Goal: Information Seeking & Learning: Learn about a topic

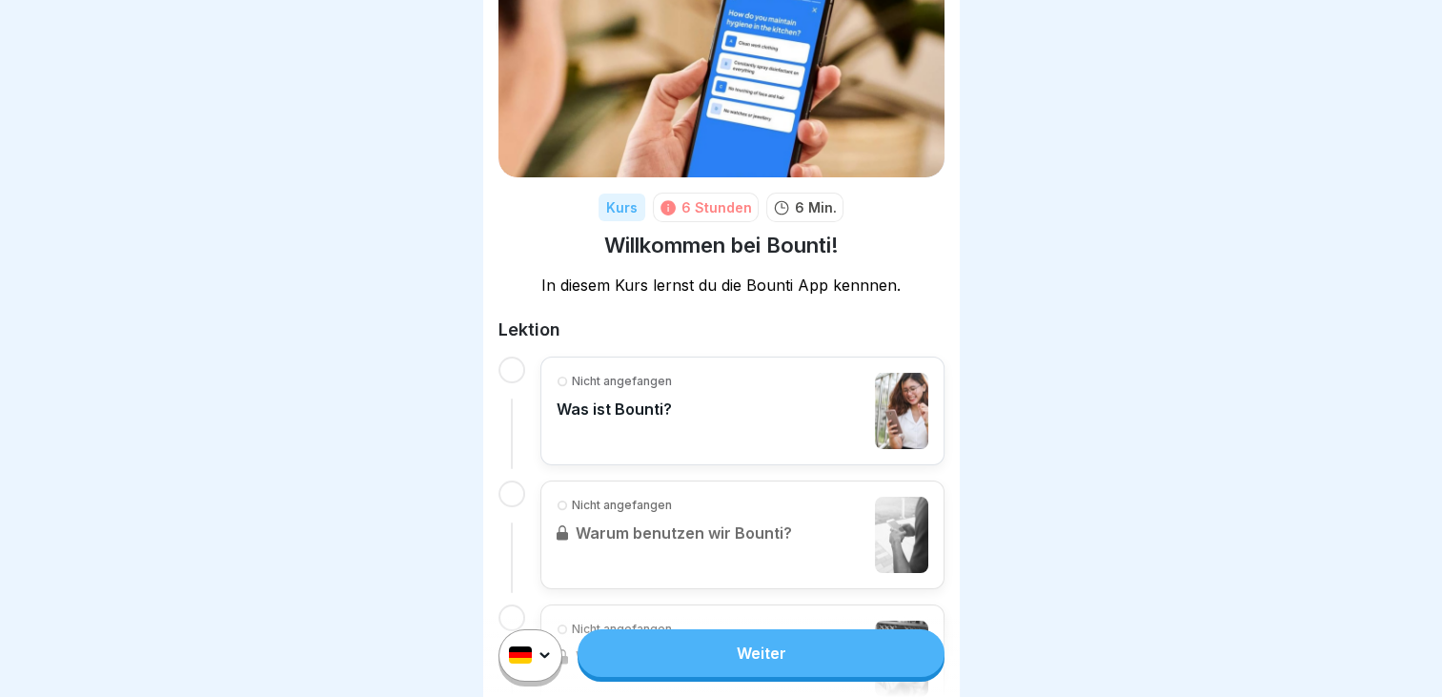
scroll to position [99, 0]
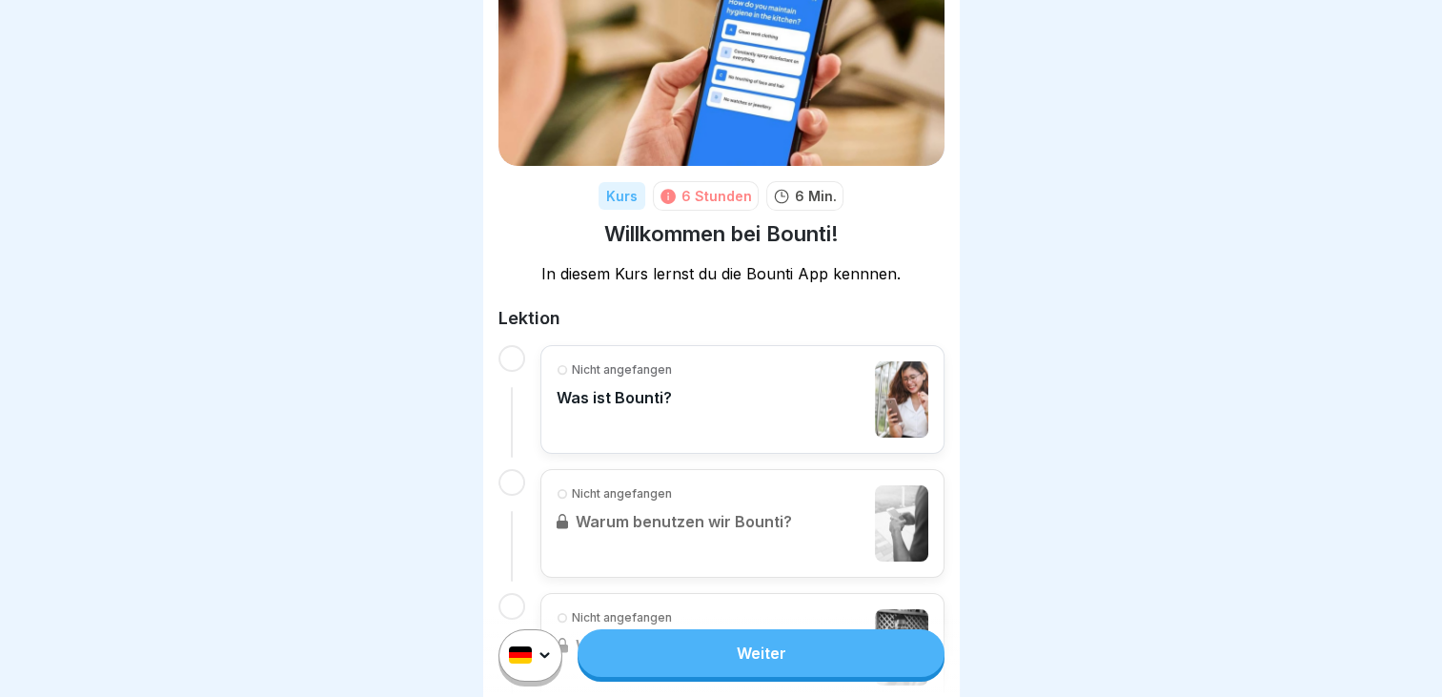
click at [694, 666] on link "Weiter" at bounding box center [760, 653] width 366 height 48
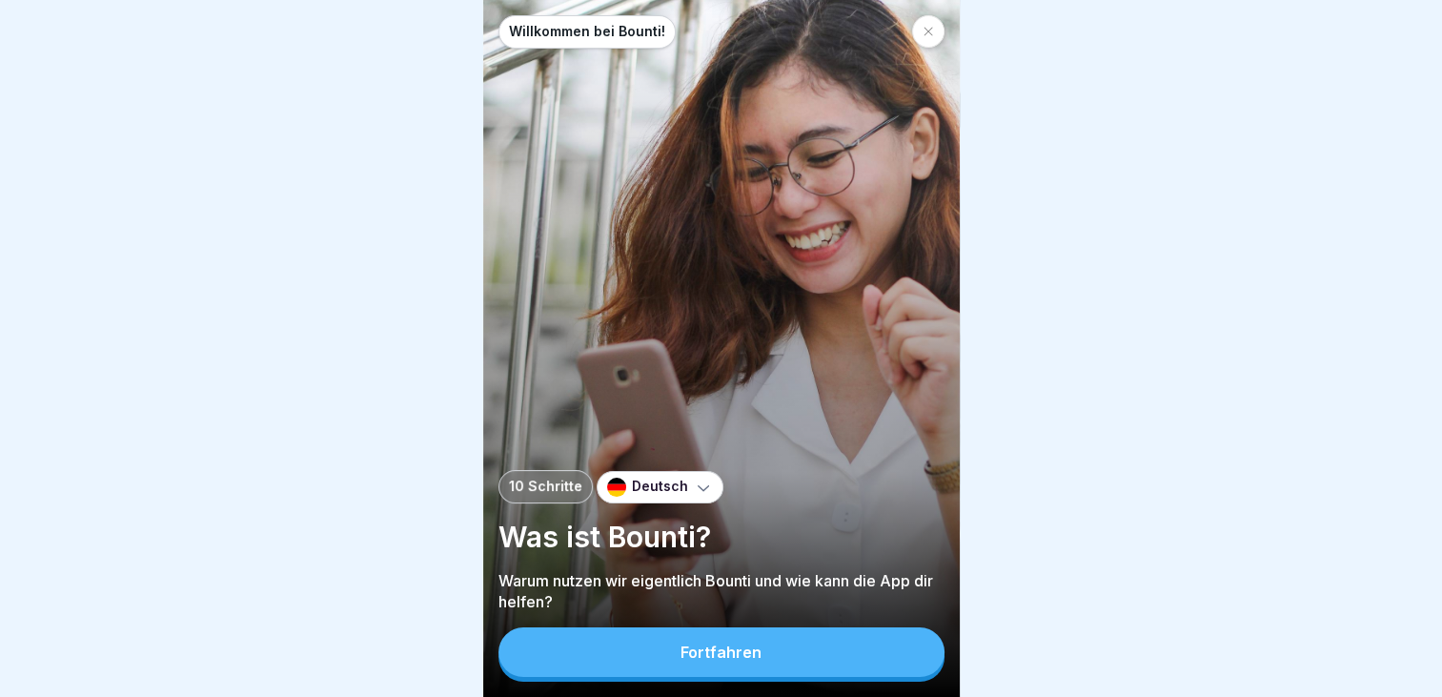
click at [694, 660] on div "Fortfahren" at bounding box center [720, 651] width 81 height 17
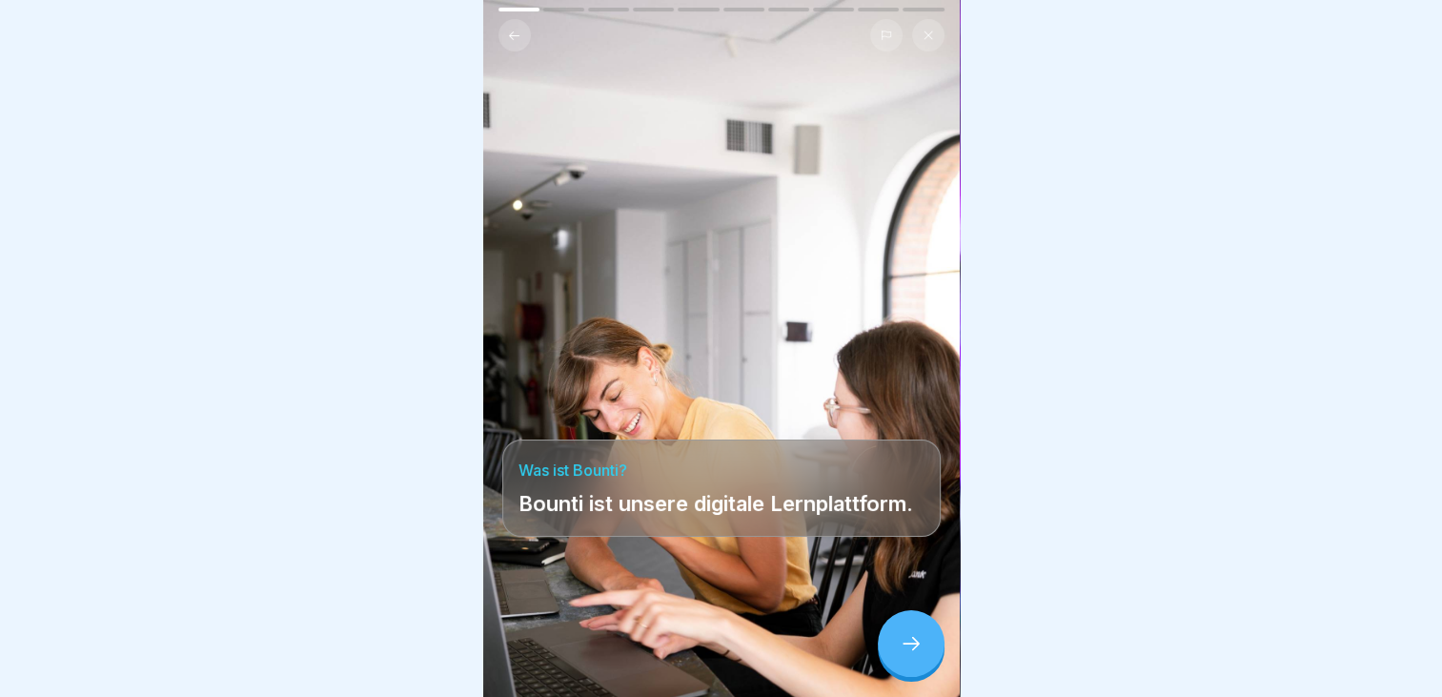
click at [911, 673] on div at bounding box center [911, 643] width 67 height 67
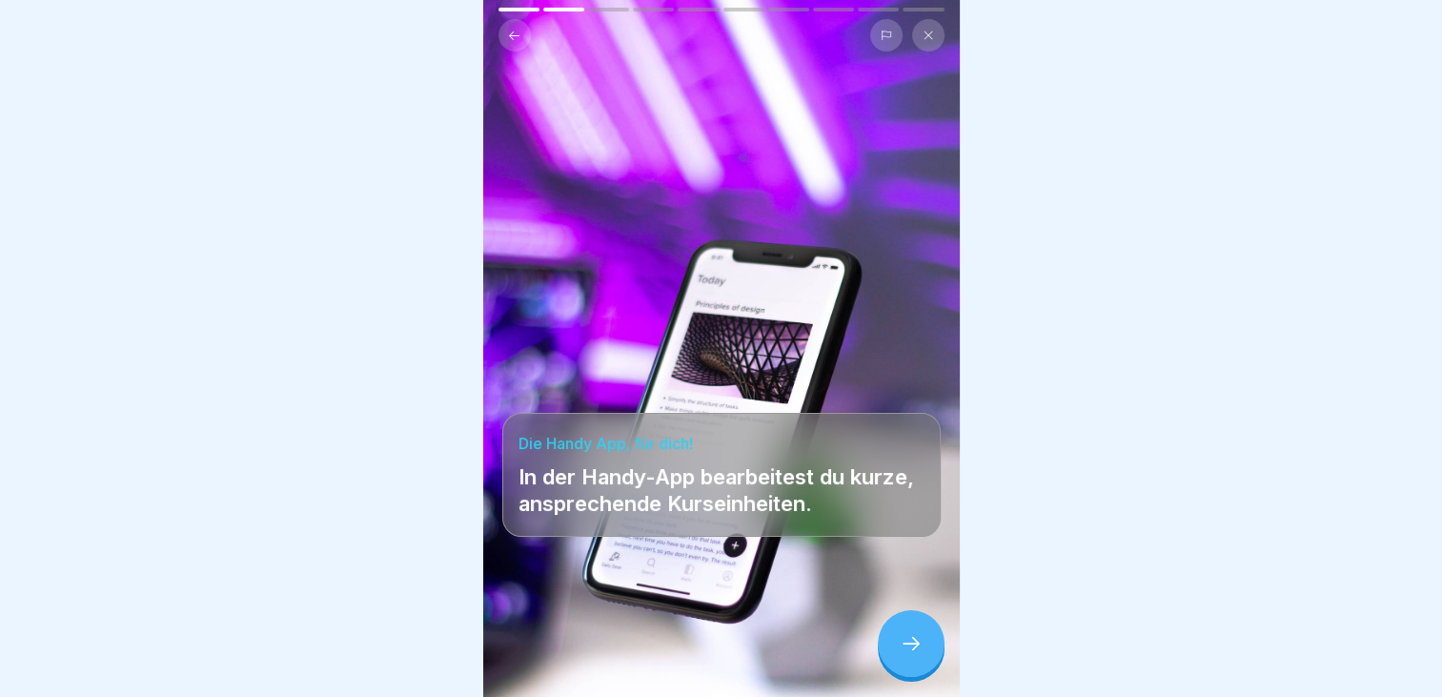
click at [911, 673] on div at bounding box center [911, 643] width 67 height 67
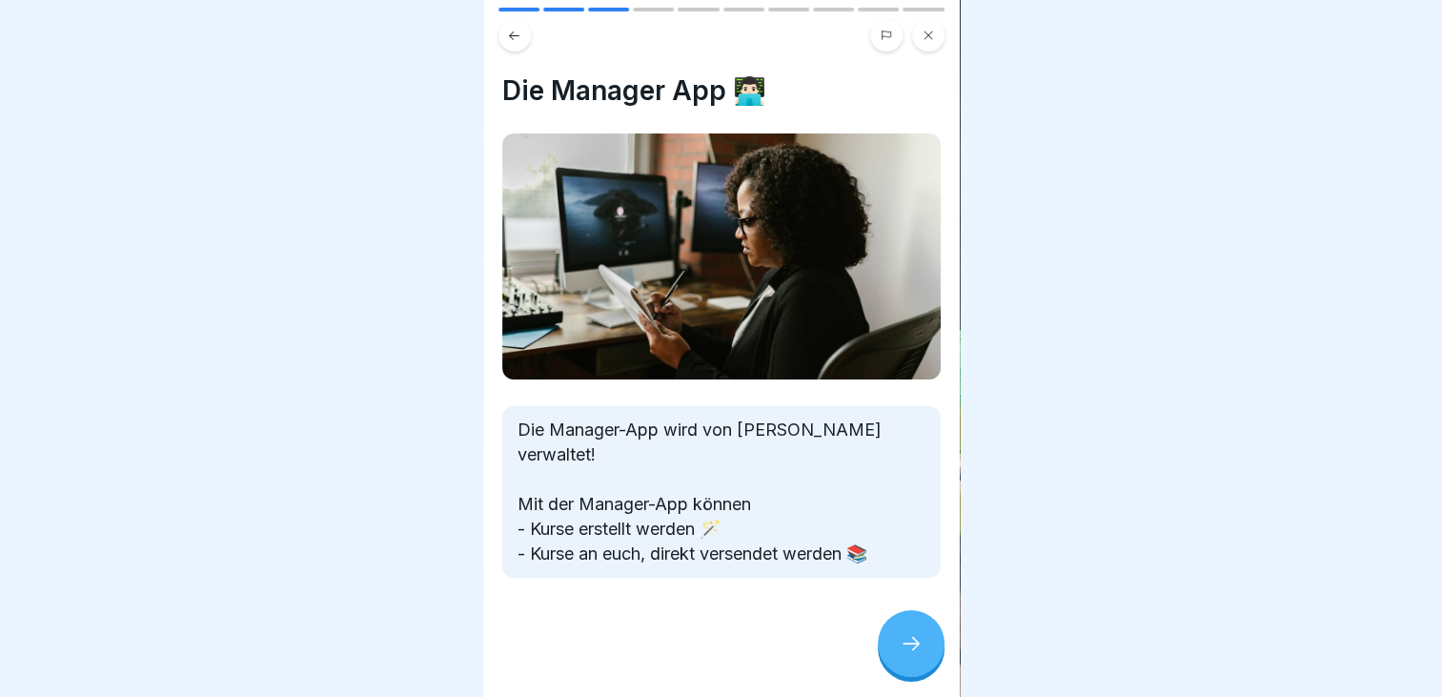
click at [911, 673] on div at bounding box center [911, 643] width 67 height 67
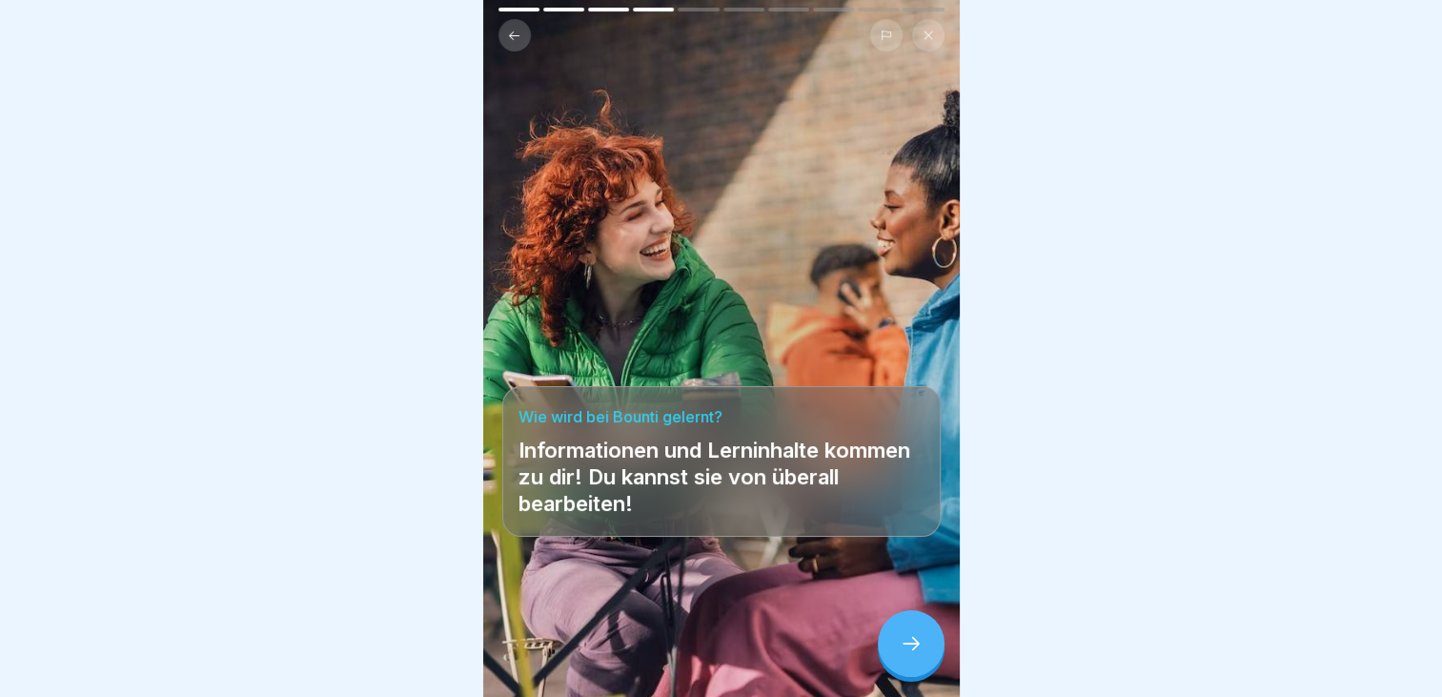
click at [911, 673] on div at bounding box center [911, 643] width 67 height 67
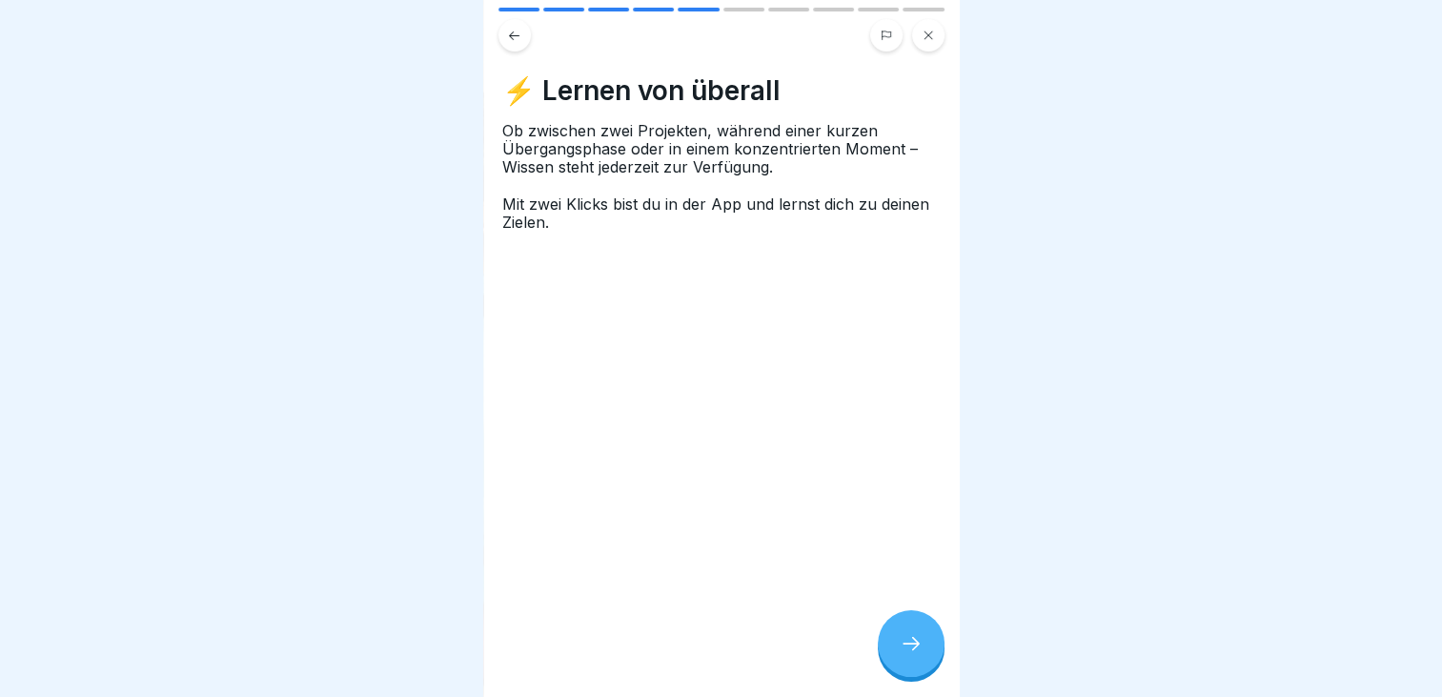
click at [911, 673] on div at bounding box center [911, 643] width 67 height 67
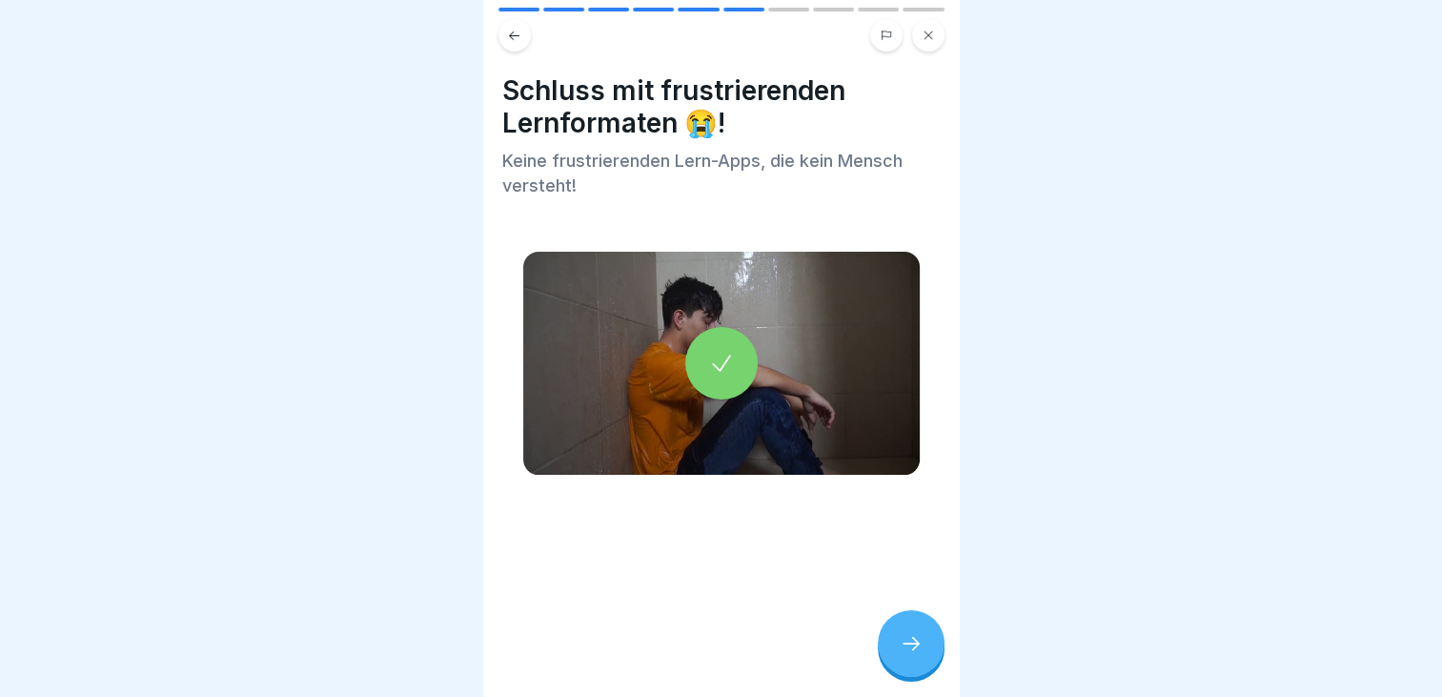
click at [911, 673] on div at bounding box center [911, 643] width 67 height 67
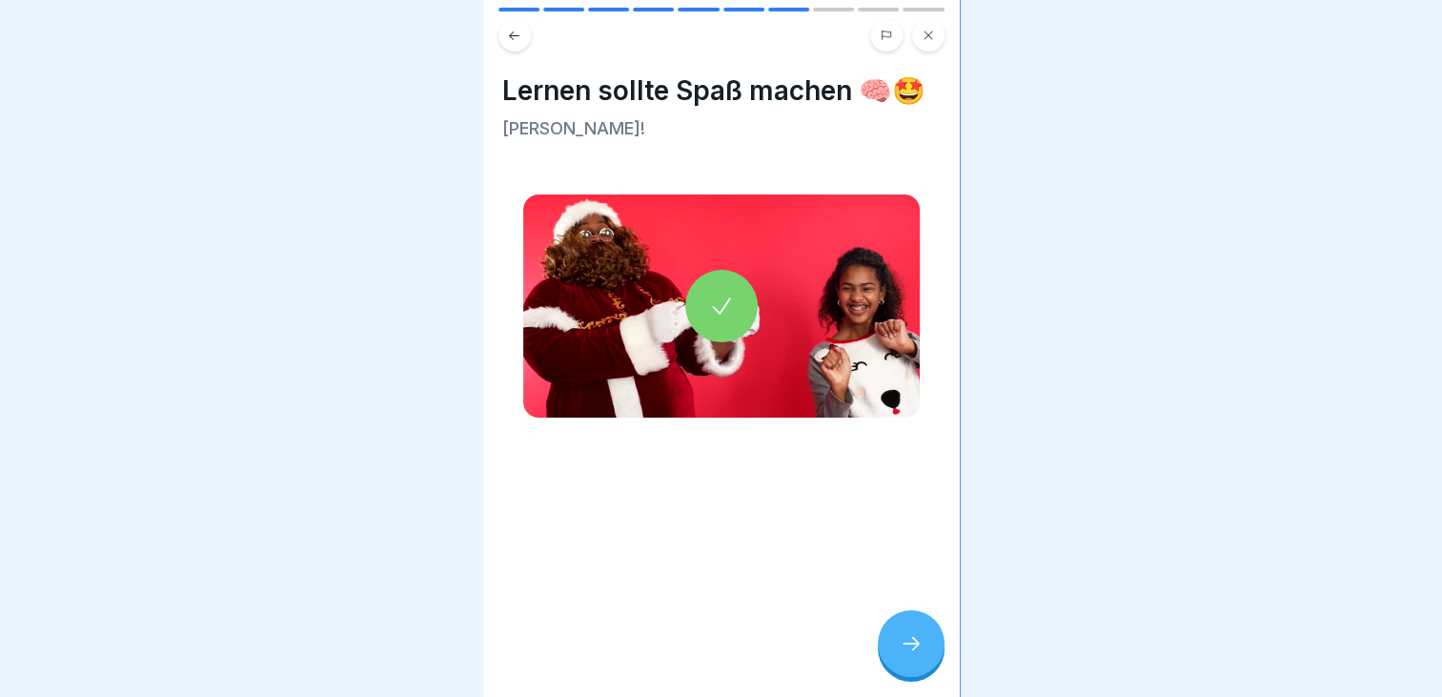
click at [911, 673] on div at bounding box center [911, 643] width 67 height 67
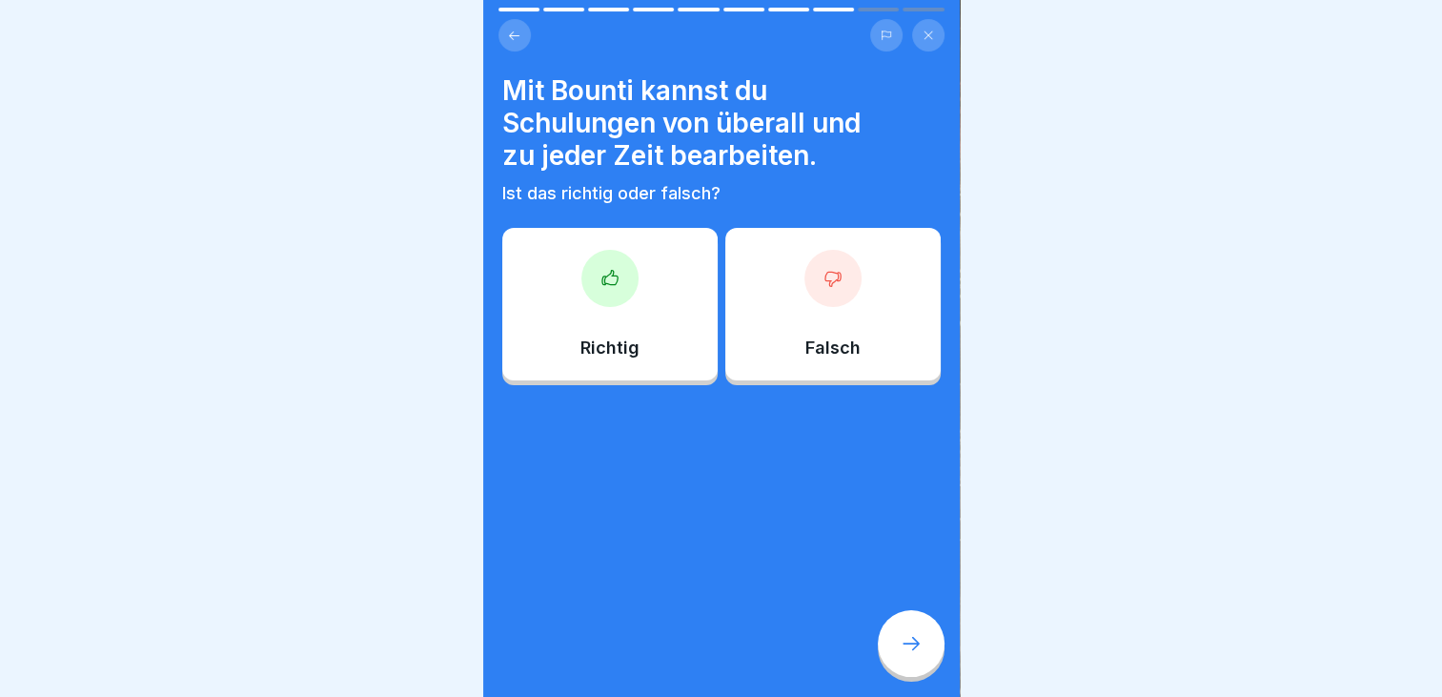
click at [635, 326] on div "Richtig" at bounding box center [609, 304] width 215 height 152
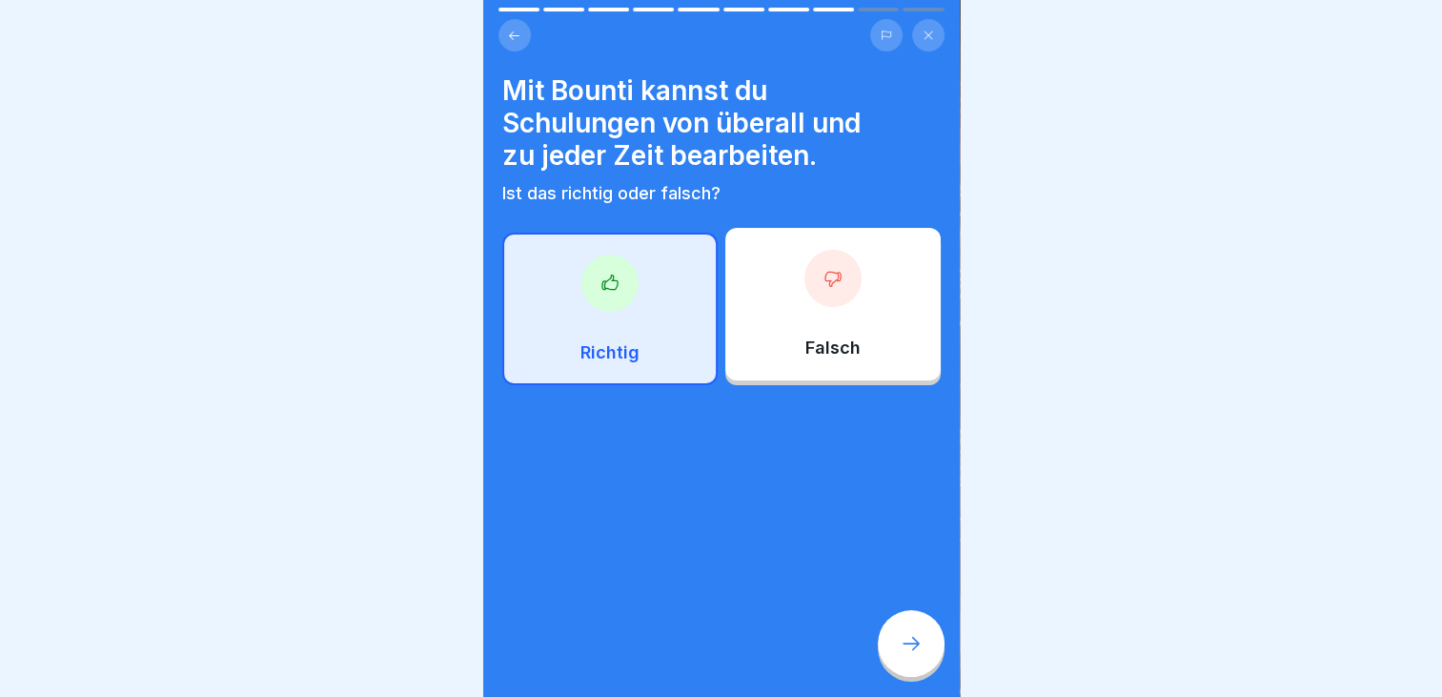
click at [899, 652] on icon at bounding box center [910, 643] width 23 height 23
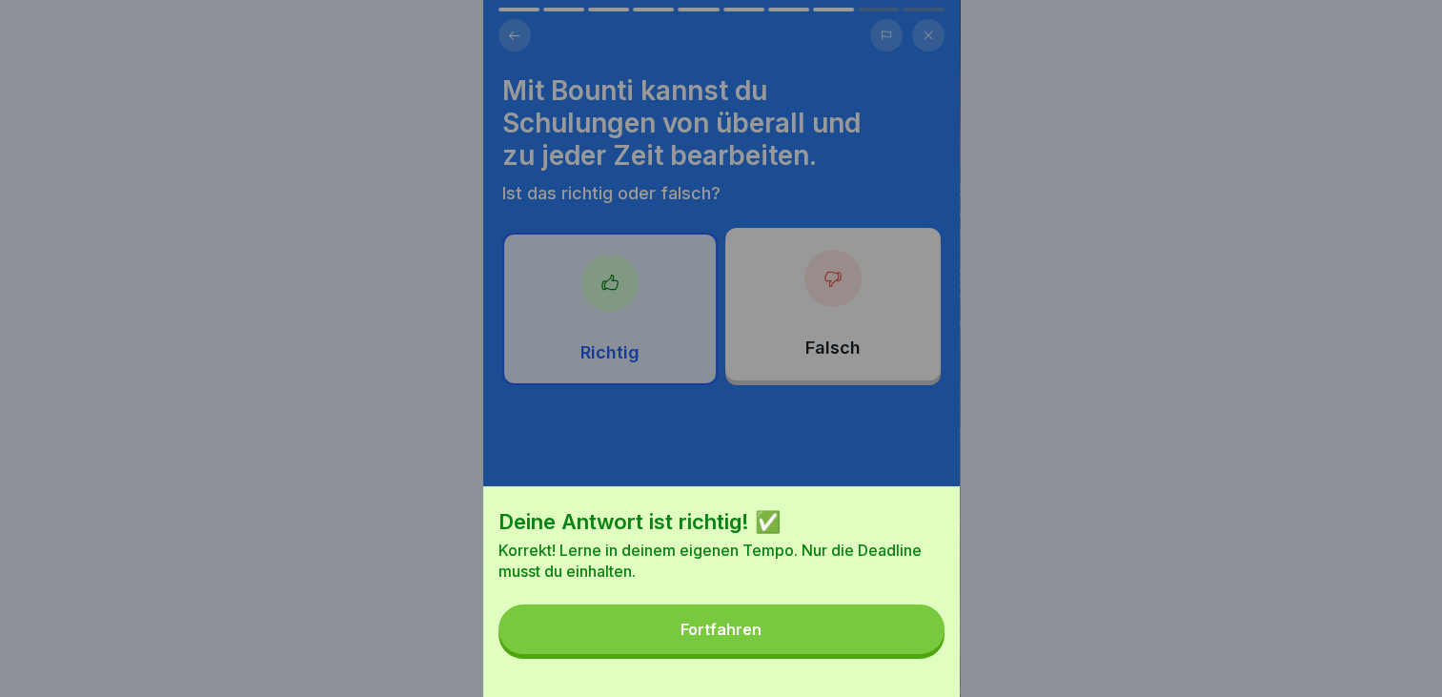
click at [726, 654] on button "Fortfahren" at bounding box center [721, 629] width 446 height 50
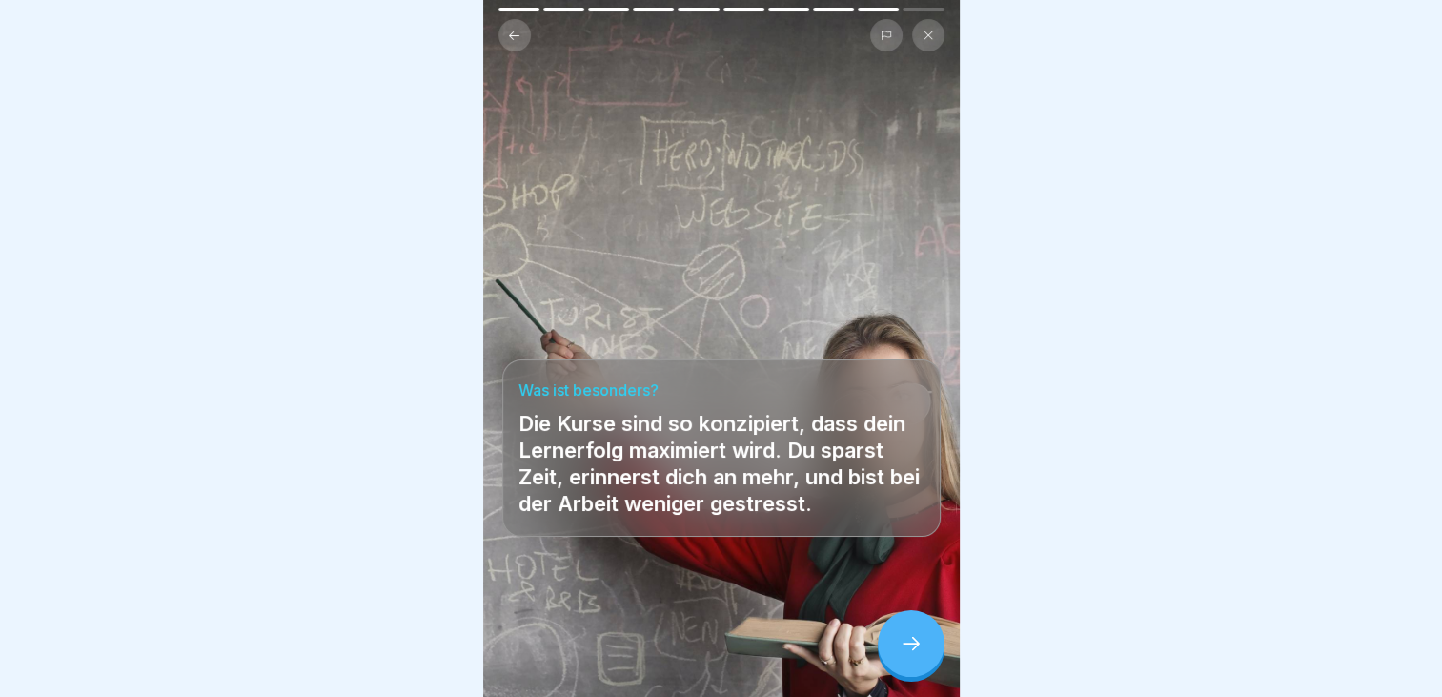
click at [921, 655] on icon at bounding box center [910, 643] width 23 height 23
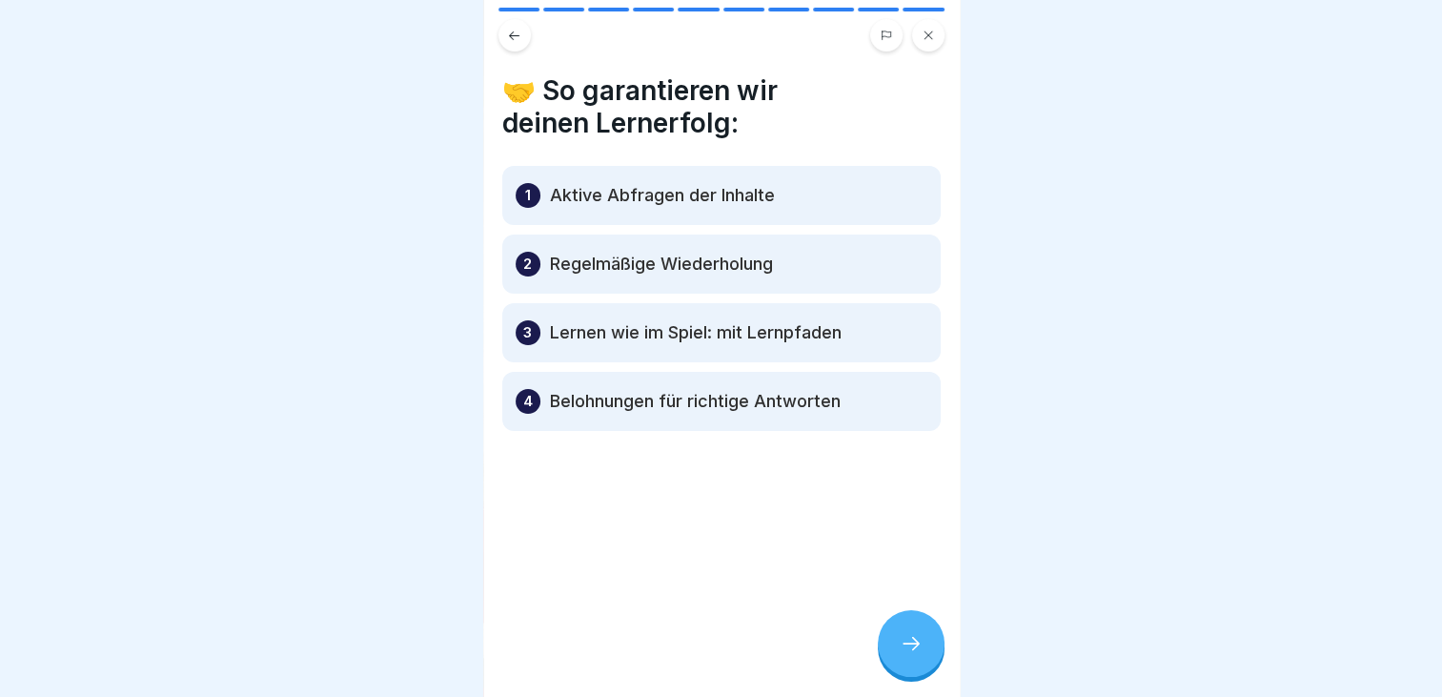
click at [905, 655] on icon at bounding box center [910, 643] width 23 height 23
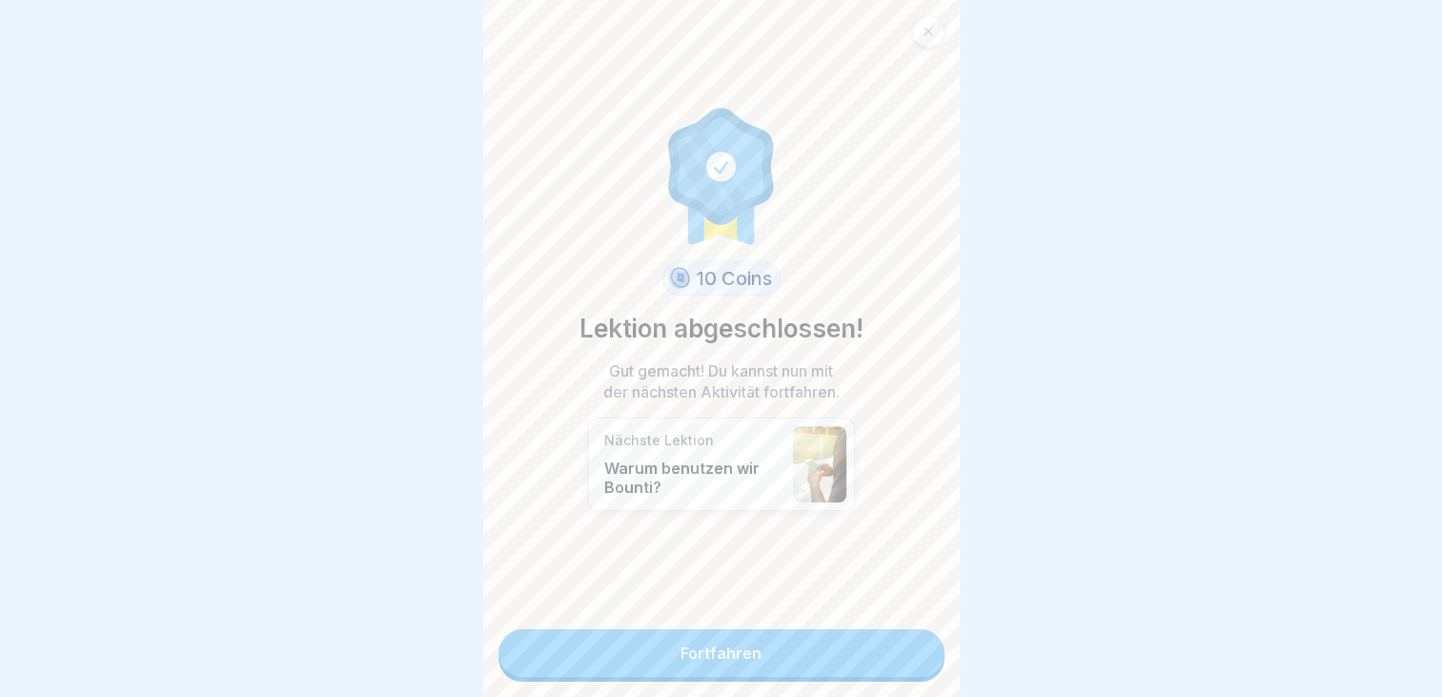
click at [731, 646] on link "Fortfahren" at bounding box center [721, 653] width 446 height 48
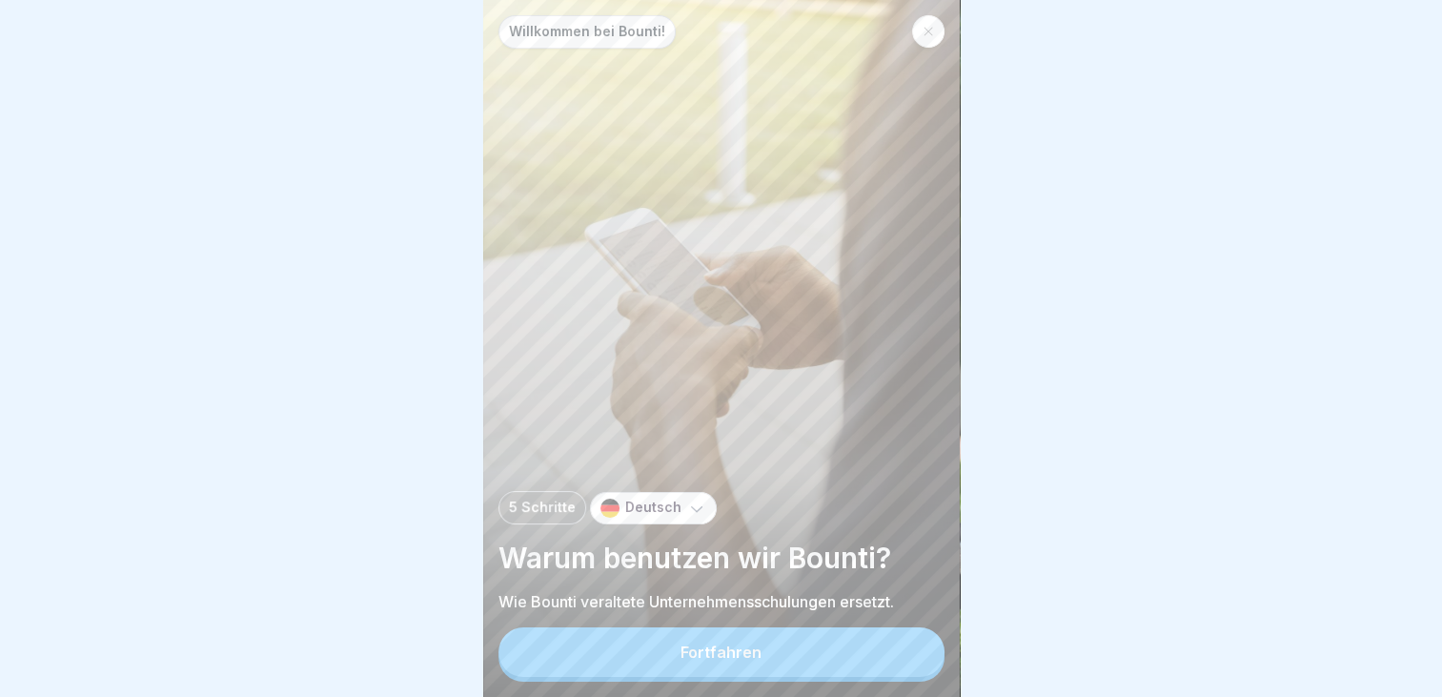
click at [721, 660] on div "Fortfahren" at bounding box center [720, 651] width 81 height 17
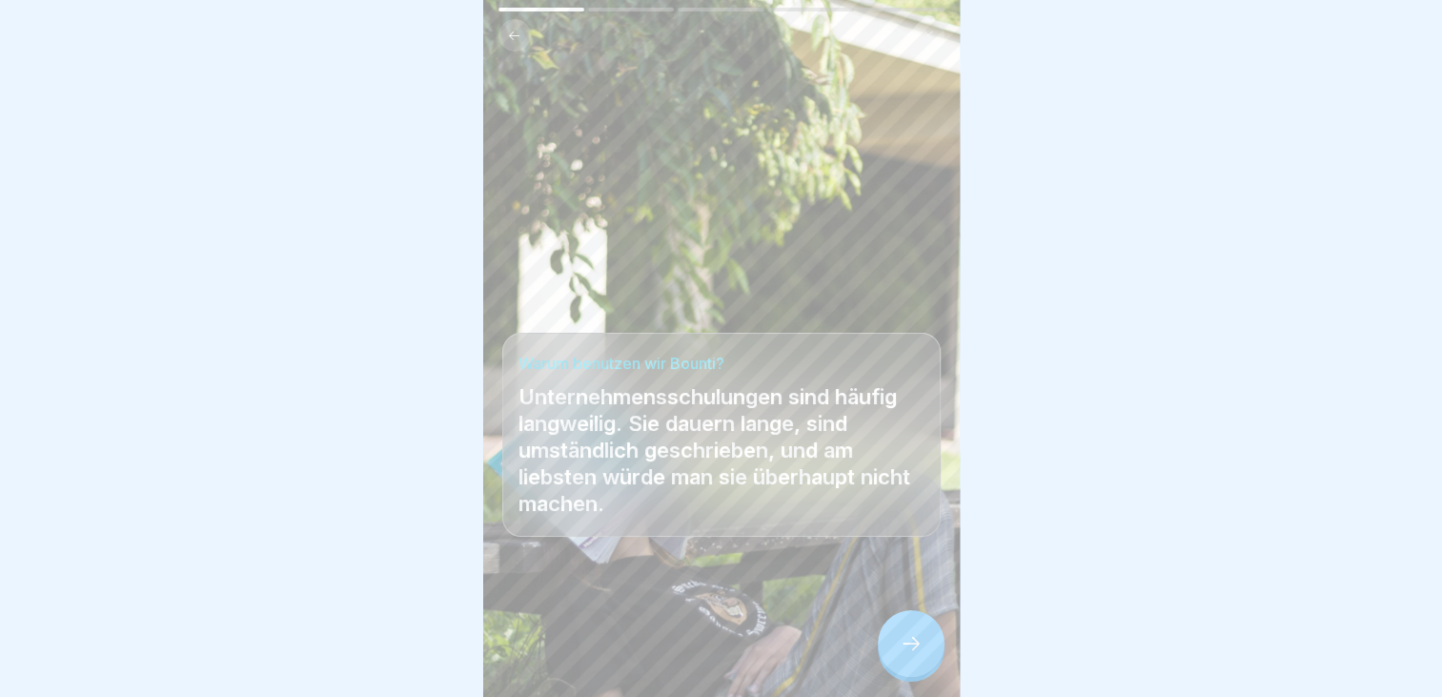
click at [895, 662] on div at bounding box center [911, 643] width 67 height 67
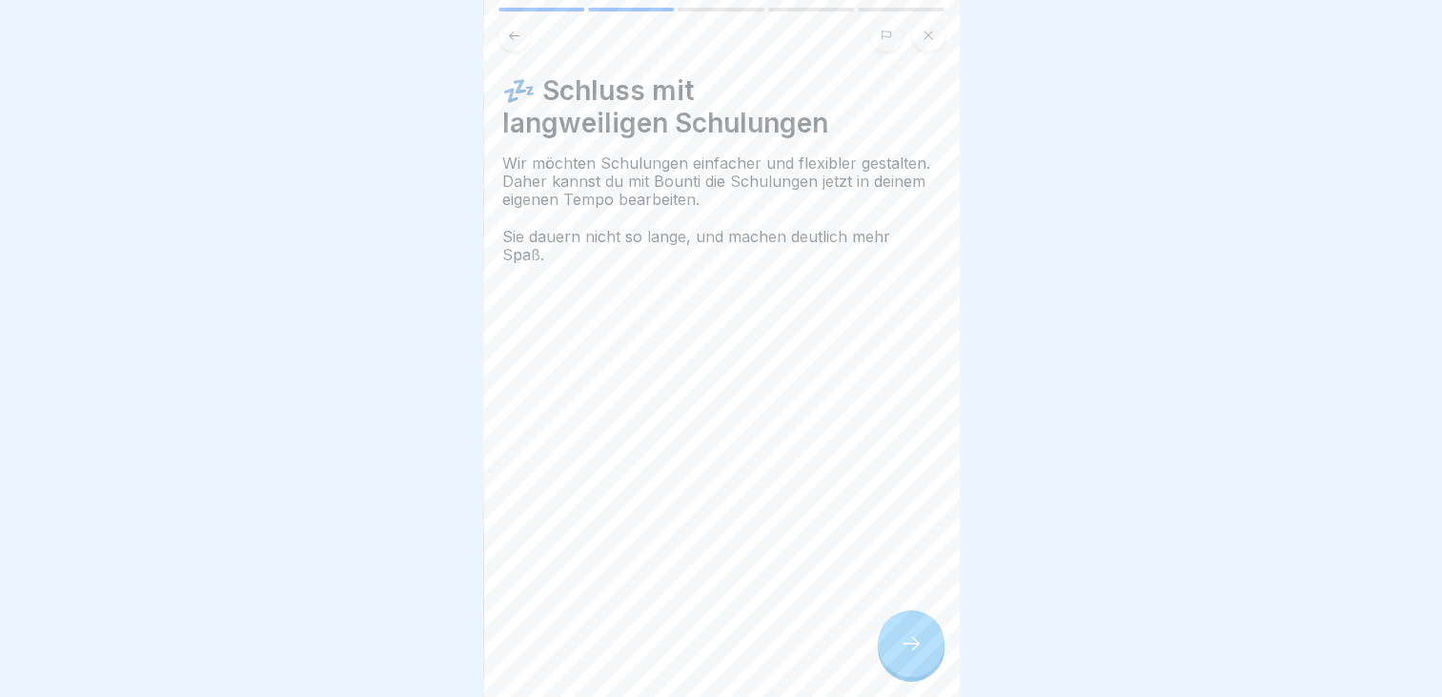
click at [925, 667] on div at bounding box center [911, 643] width 67 height 67
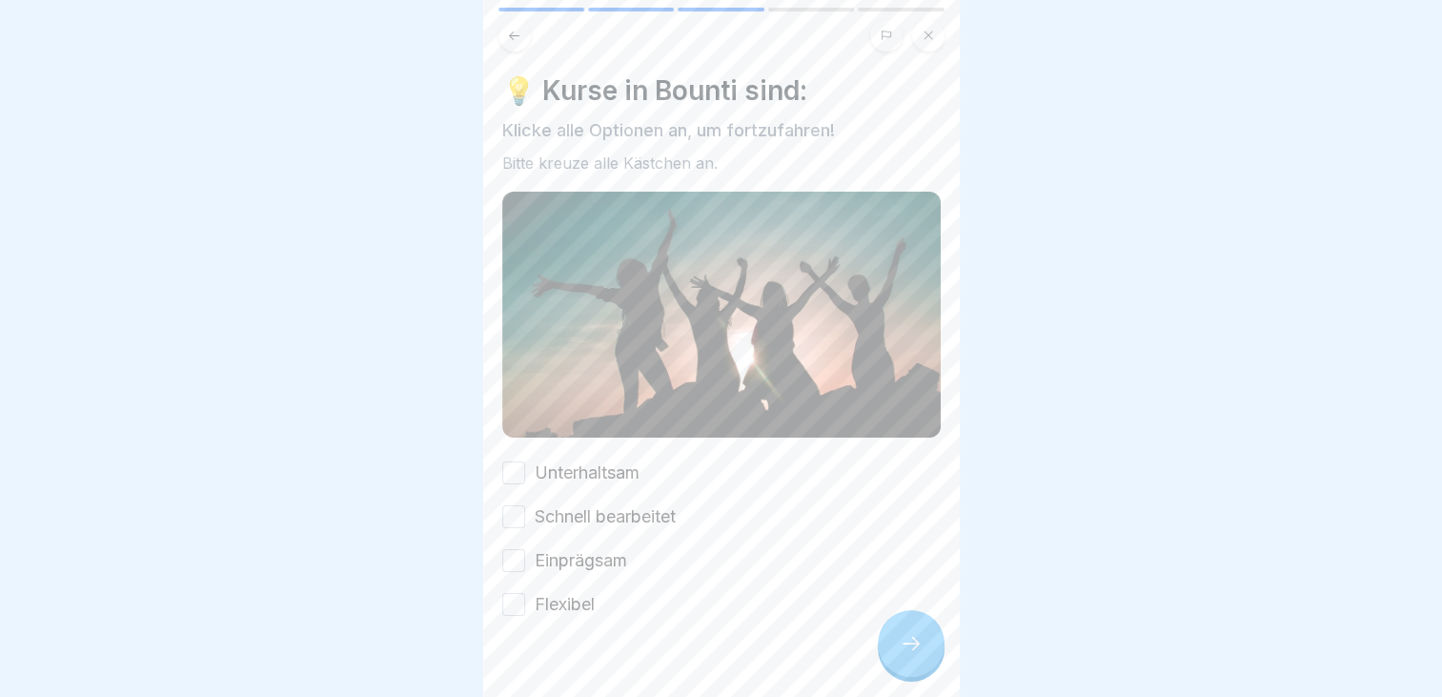
click at [522, 471] on button "Unterhaltsam" at bounding box center [513, 472] width 23 height 23
click at [513, 505] on button "Schnell bearbeitet" at bounding box center [513, 516] width 23 height 23
click at [511, 549] on button "Einprägsam" at bounding box center [513, 560] width 23 height 23
click at [502, 596] on button "Flexibel" at bounding box center [513, 604] width 23 height 23
click at [900, 676] on div at bounding box center [911, 643] width 67 height 67
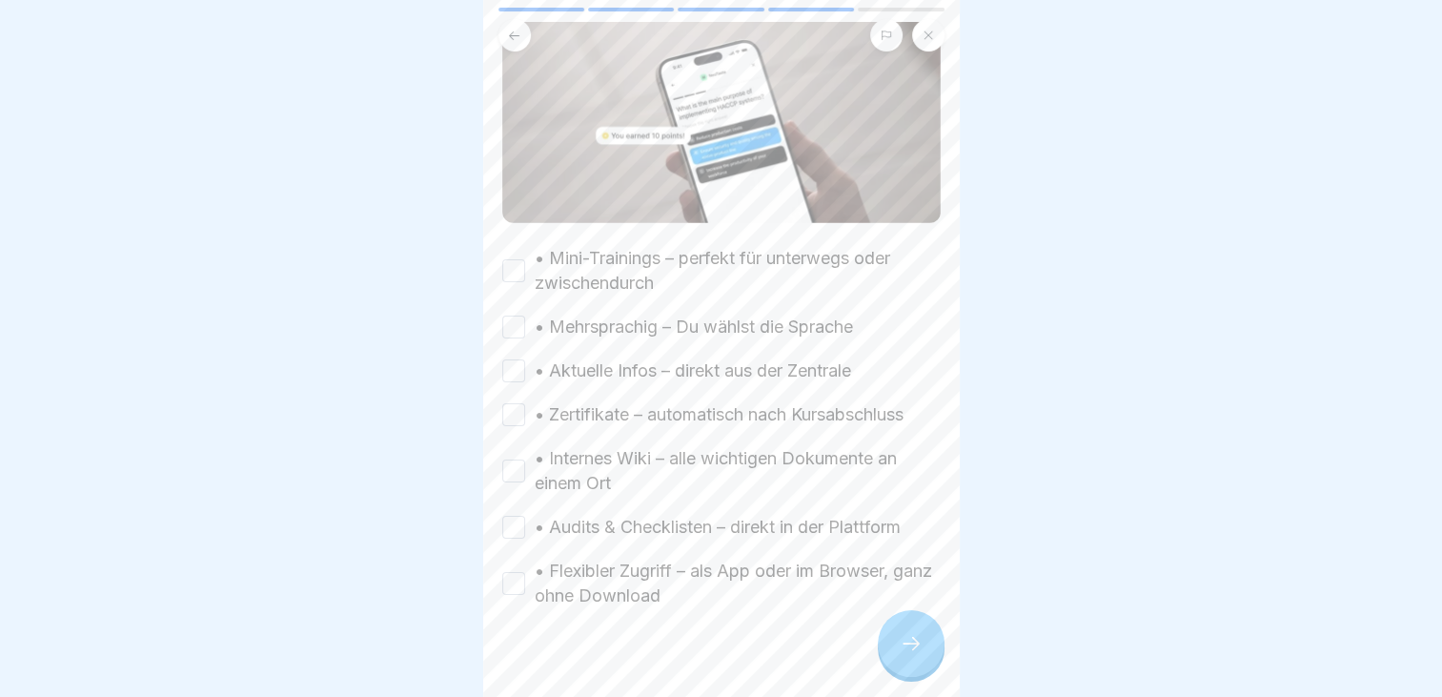
scroll to position [263, 0]
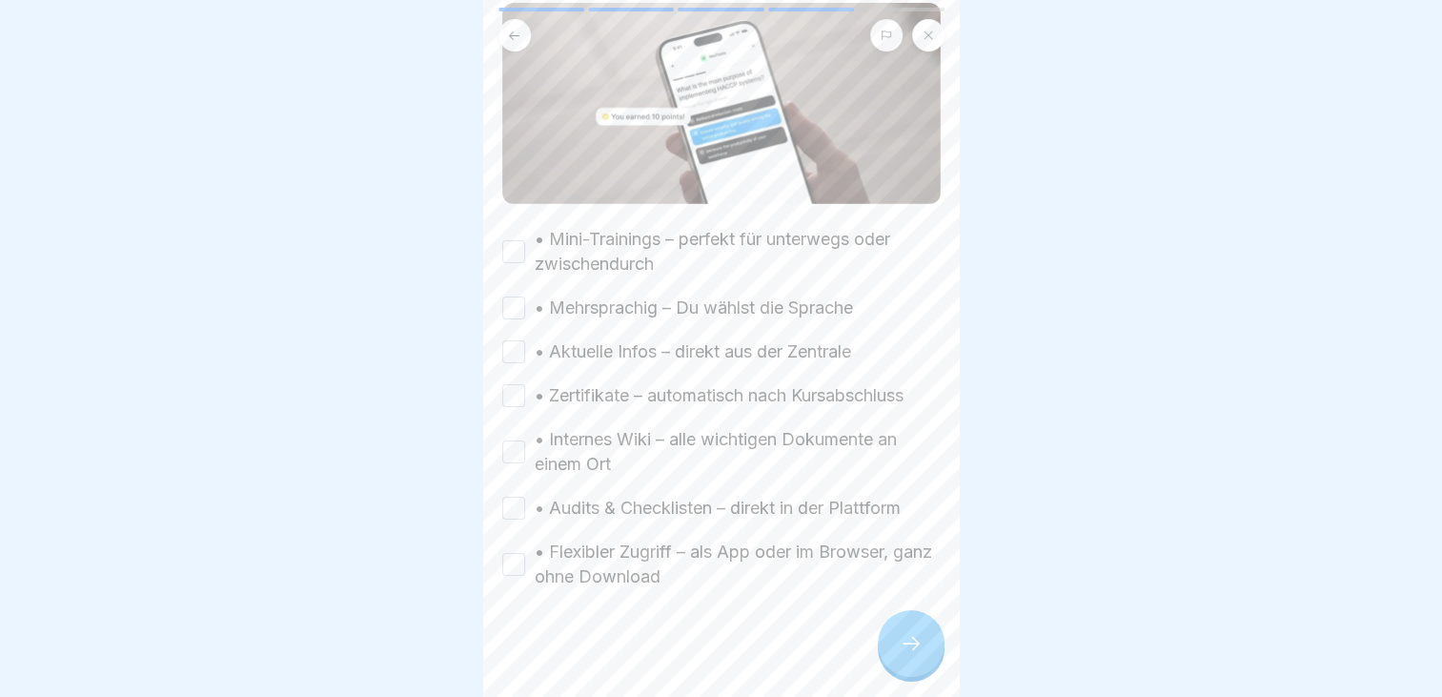
click at [517, 246] on button "• Mini-Trainings – perfekt für unterwegs oder zwischendurch" at bounding box center [513, 251] width 23 height 23
click at [503, 448] on button "• Internes Wiki – alle wichtigen Dokumente an einem Ort" at bounding box center [513, 451] width 23 height 23
click at [509, 499] on button "• Audits & Checklisten – direkt in der Plattform" at bounding box center [513, 507] width 23 height 23
click at [515, 553] on button "• Flexibler Zugriff – als App oder im Browser, ganz ohne Download" at bounding box center [513, 564] width 23 height 23
click at [516, 305] on button "• Mehrsprachig – Du wählst die Sprache" at bounding box center [513, 307] width 23 height 23
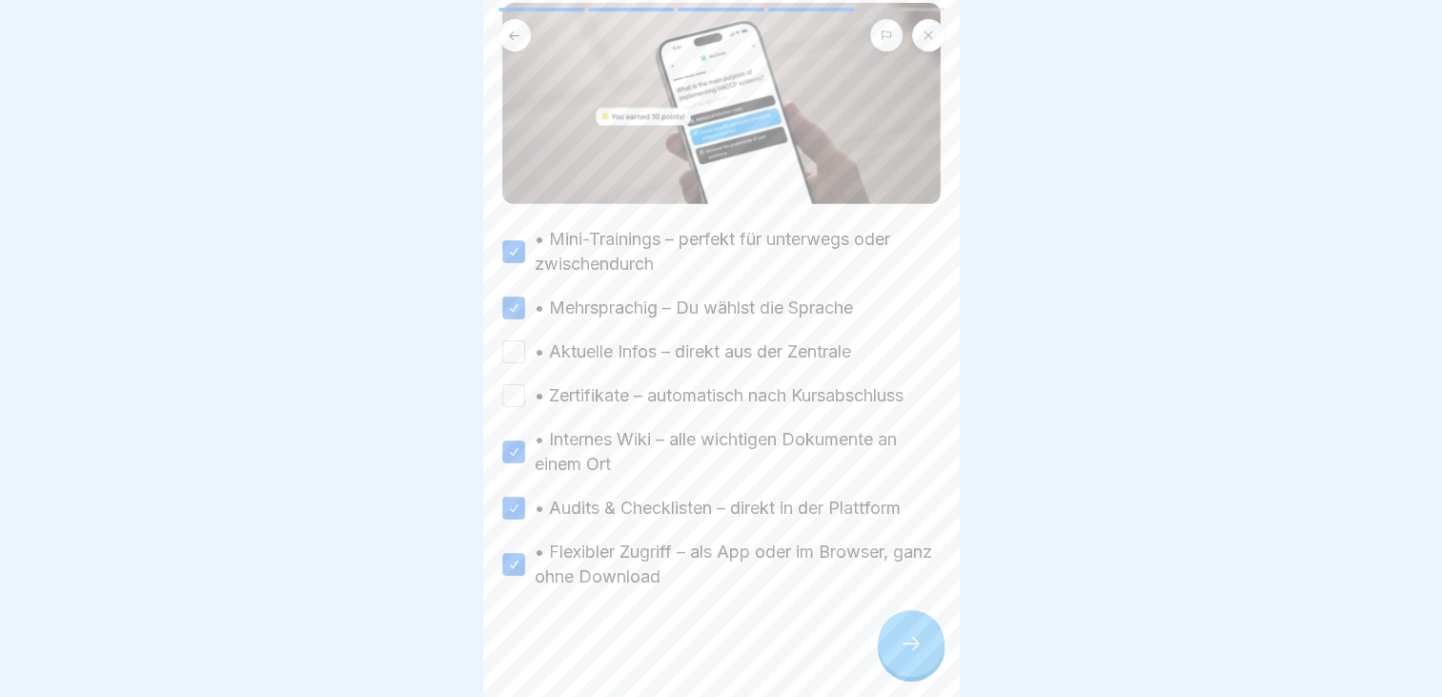
click at [512, 342] on button "• Aktuelle Infos – direkt aus der Zentrale" at bounding box center [513, 351] width 23 height 23
click at [511, 394] on button "• Zertifikate – automatisch nach Kursabschluss" at bounding box center [513, 395] width 23 height 23
click at [903, 655] on icon at bounding box center [910, 643] width 23 height 23
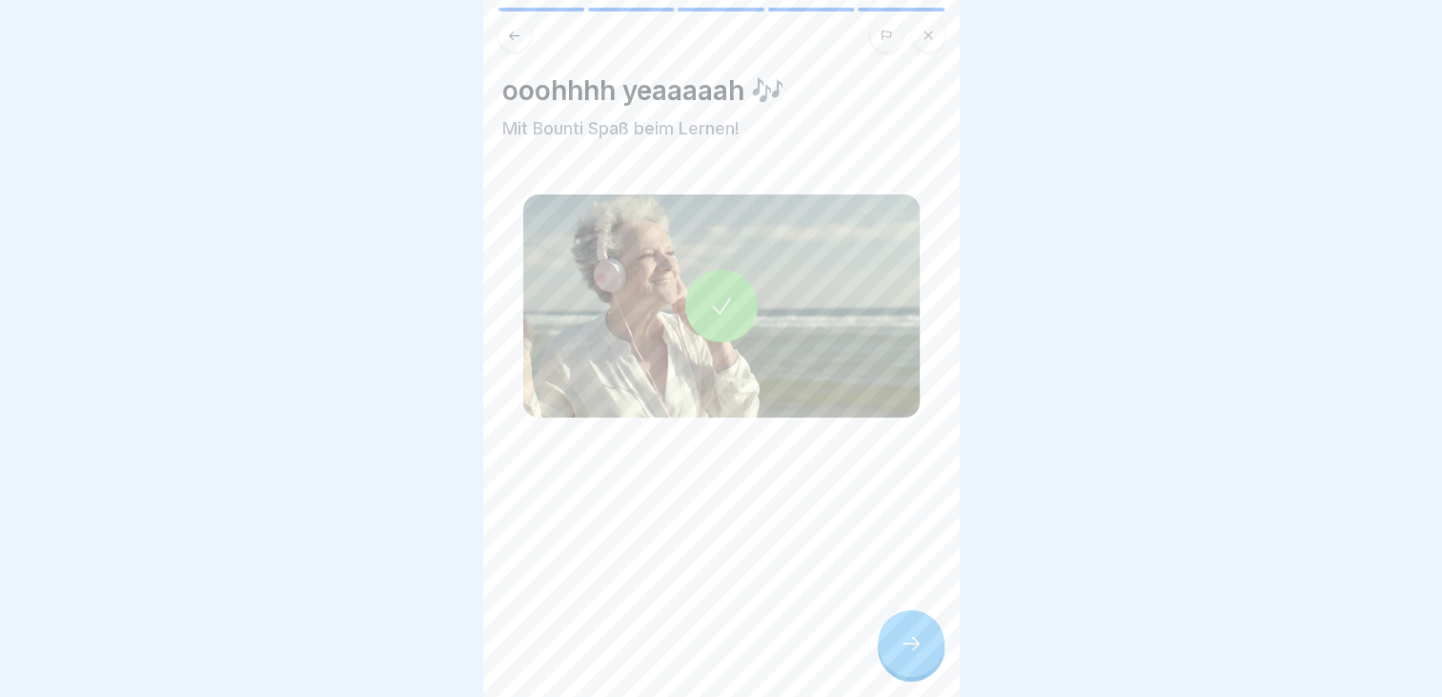
click at [903, 655] on icon at bounding box center [910, 643] width 23 height 23
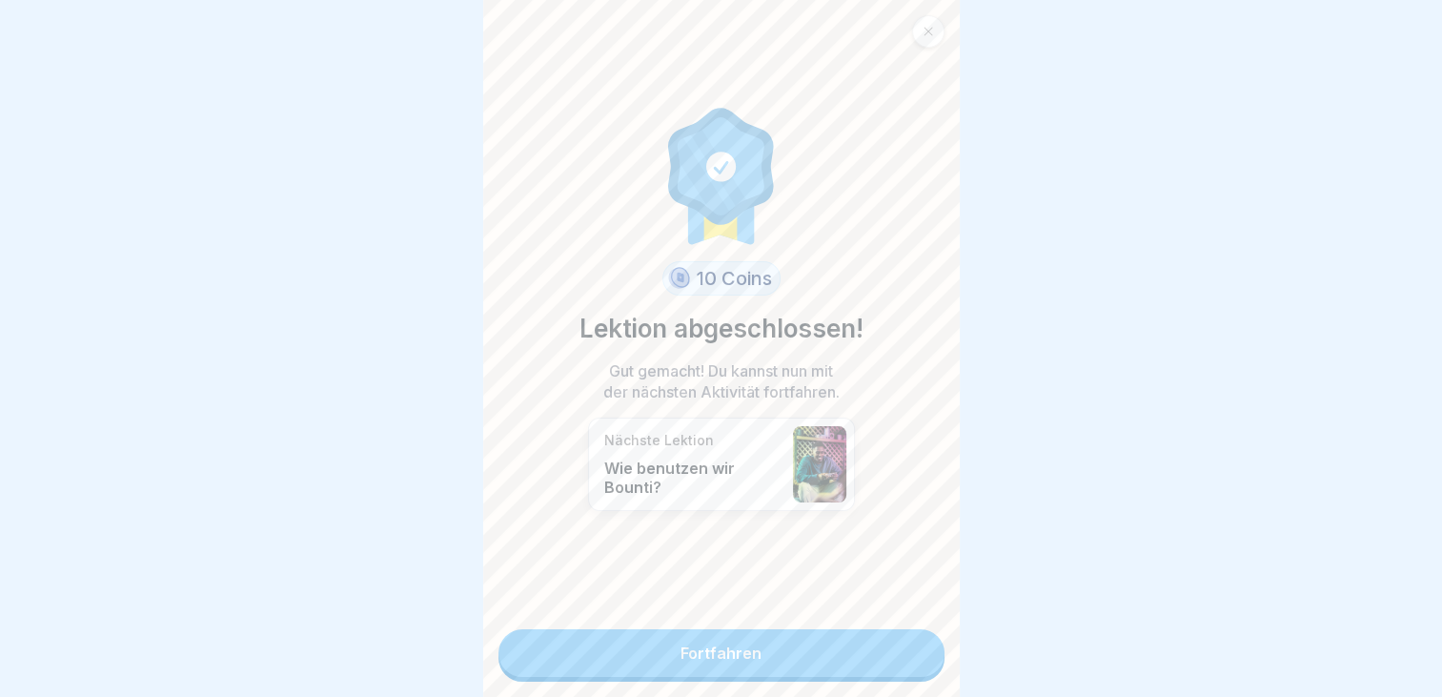
click at [812, 658] on link "Fortfahren" at bounding box center [721, 653] width 446 height 48
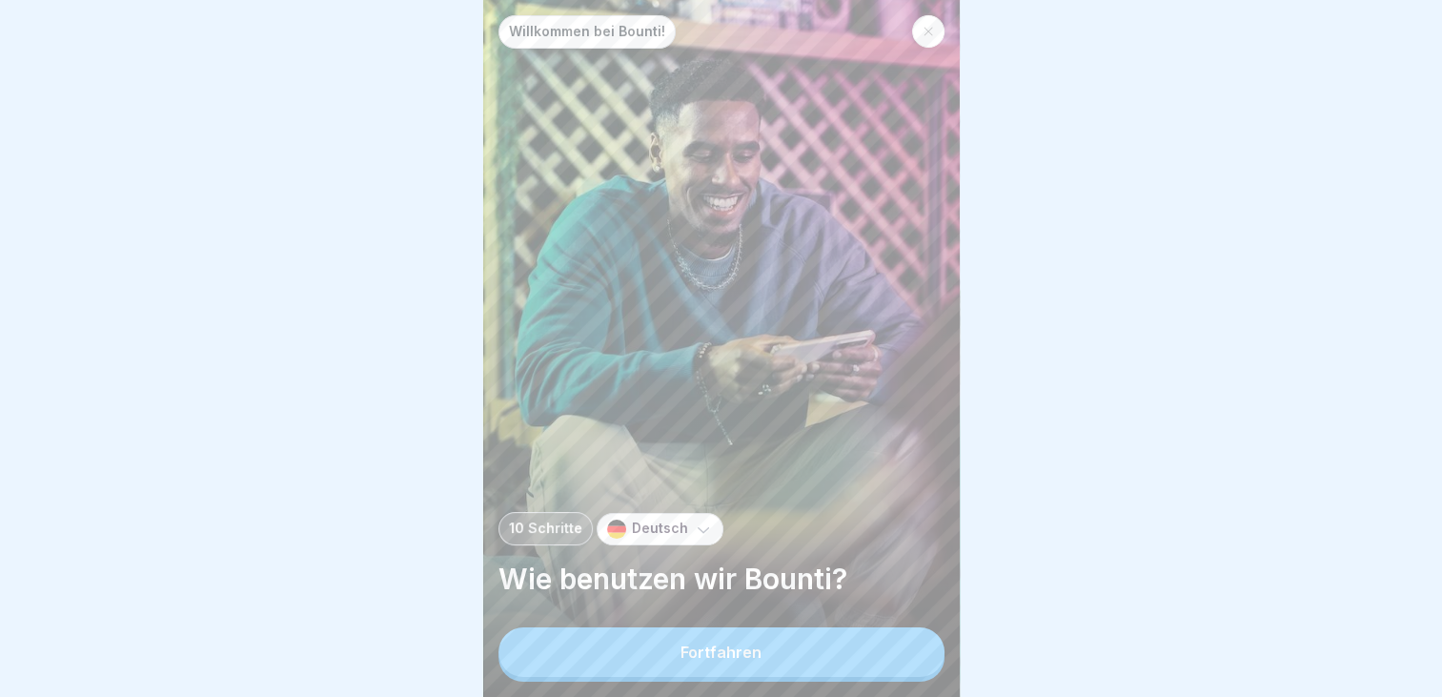
click at [758, 660] on div "Fortfahren" at bounding box center [720, 651] width 81 height 17
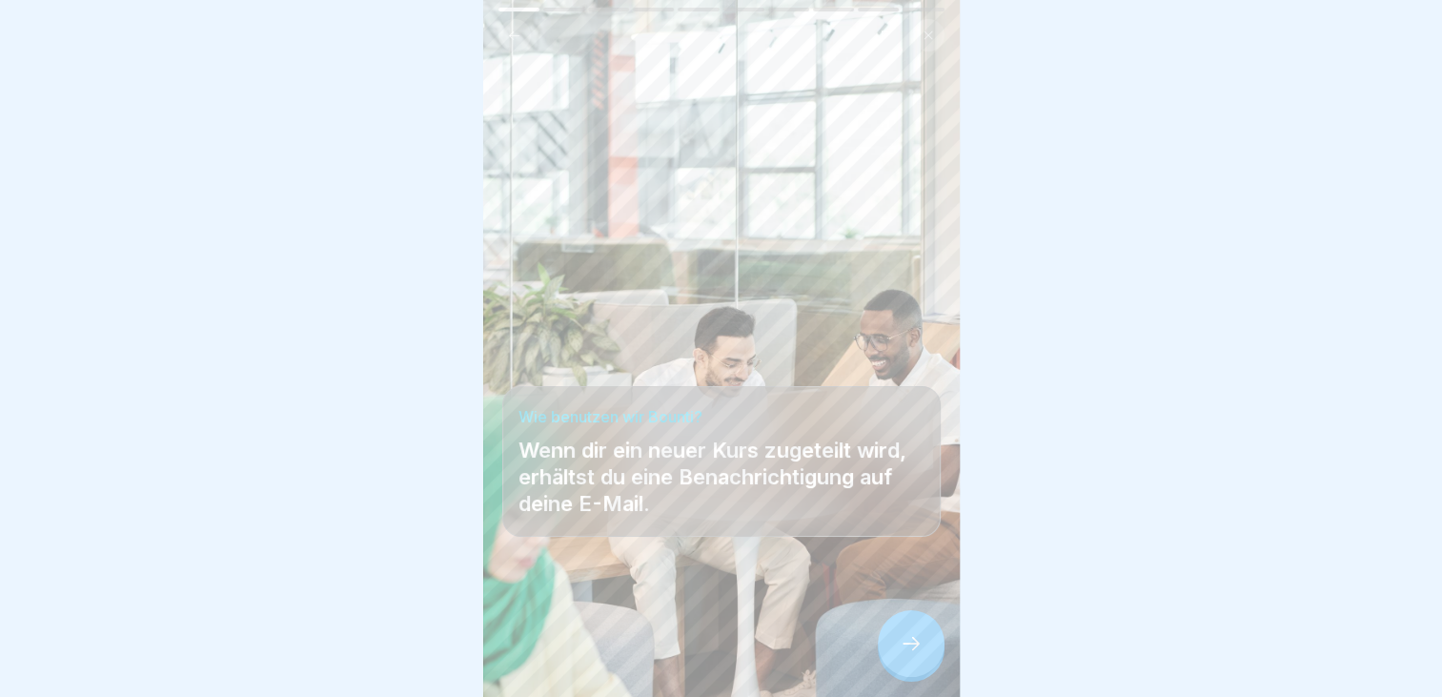
click at [911, 646] on div at bounding box center [911, 643] width 67 height 67
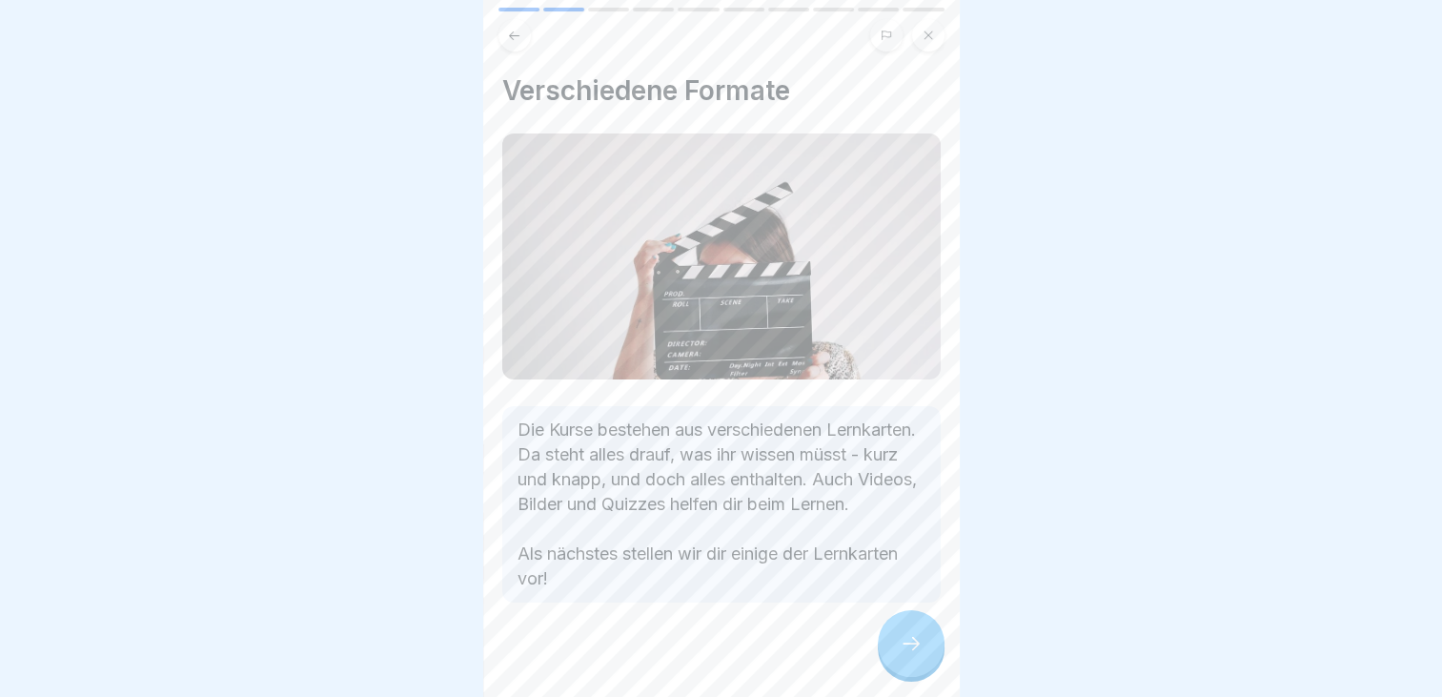
click at [911, 646] on div at bounding box center [911, 643] width 67 height 67
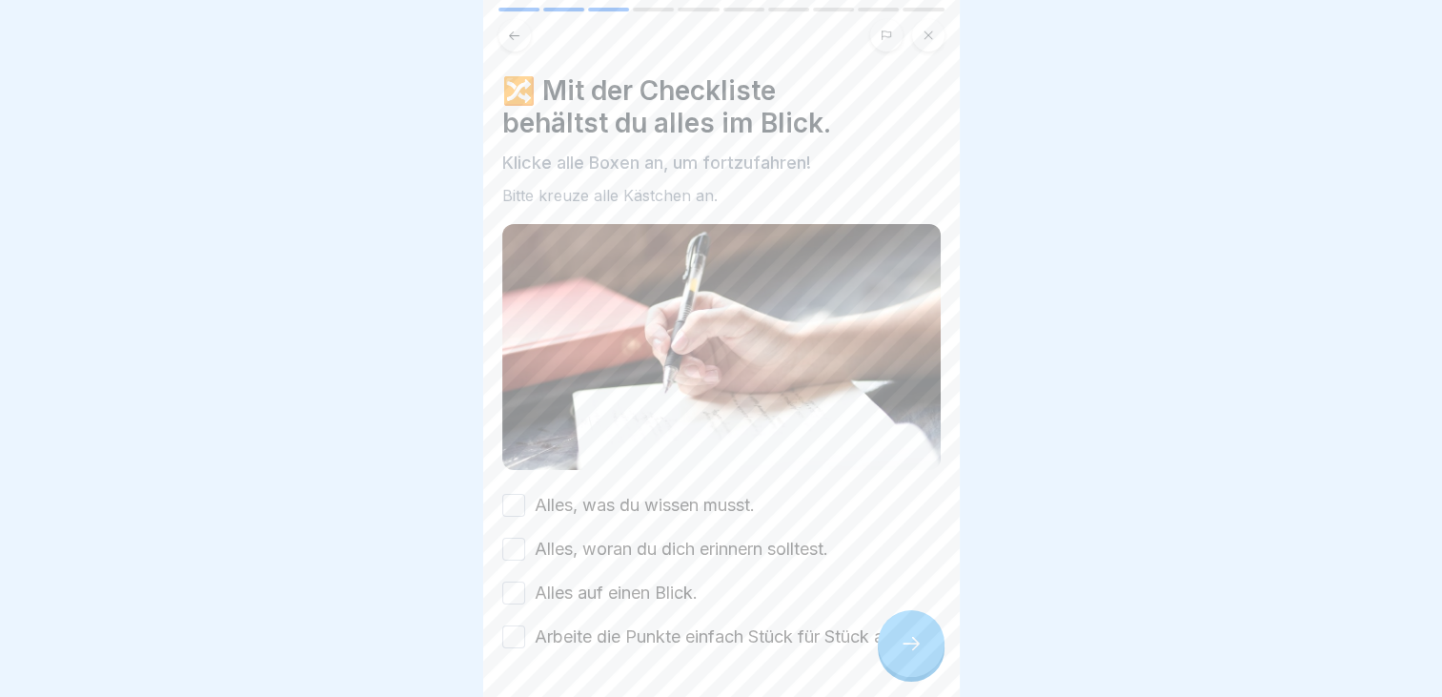
click at [508, 500] on button "Alles, was du wissen musst." at bounding box center [513, 505] width 23 height 23
click at [509, 539] on button "Alles, woran du dich erinnern solltest." at bounding box center [513, 548] width 23 height 23
click at [511, 582] on button "Alles auf einen Blick." at bounding box center [513, 592] width 23 height 23
click at [513, 629] on button "Arbeite die Punkte einfach Stück für Stück ab!" at bounding box center [513, 636] width 23 height 23
click at [915, 650] on icon at bounding box center [910, 643] width 17 height 13
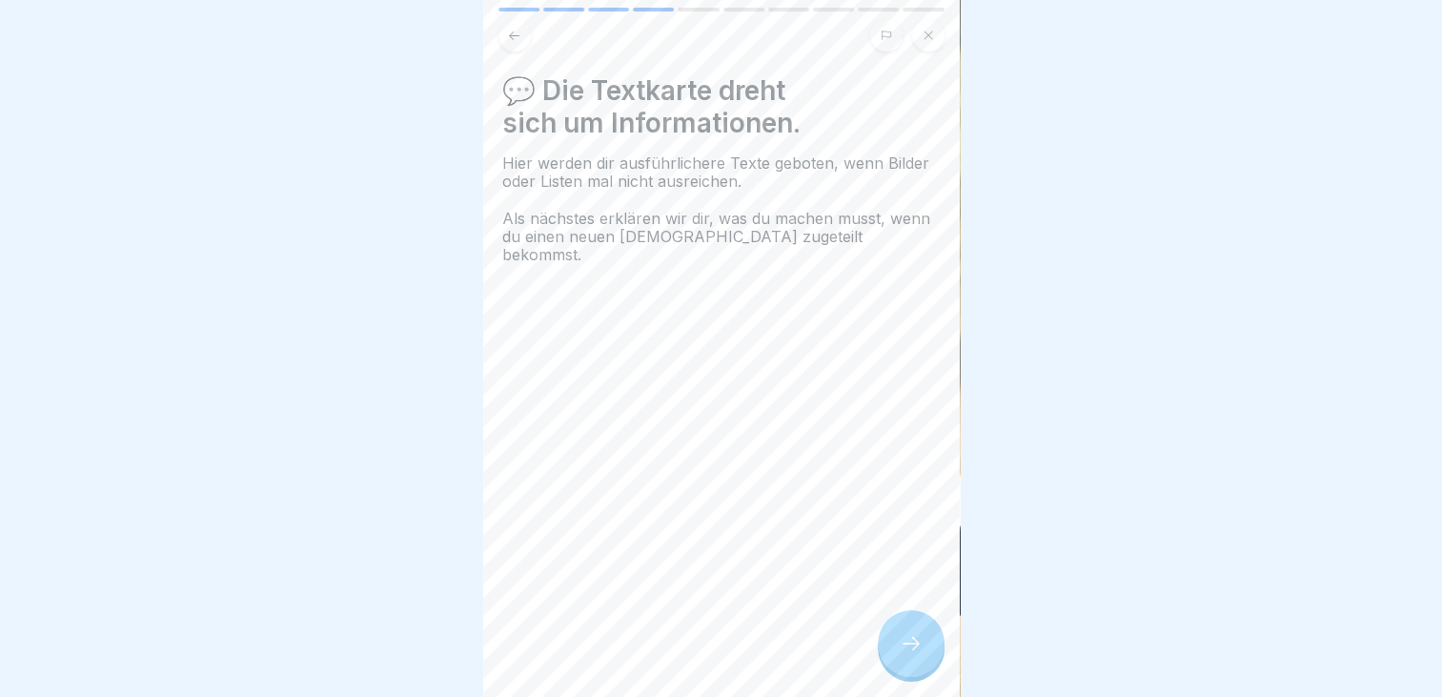
click at [910, 655] on icon at bounding box center [910, 643] width 23 height 23
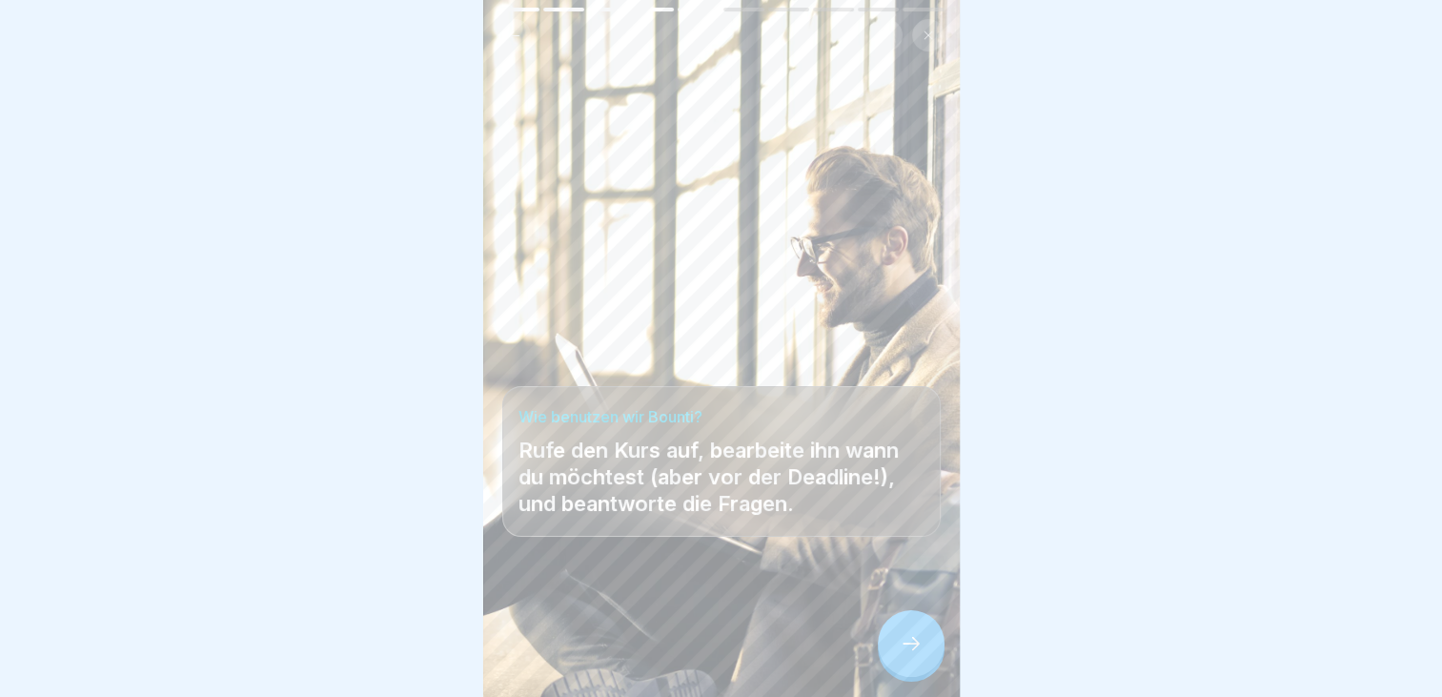
click at [910, 655] on icon at bounding box center [910, 643] width 23 height 23
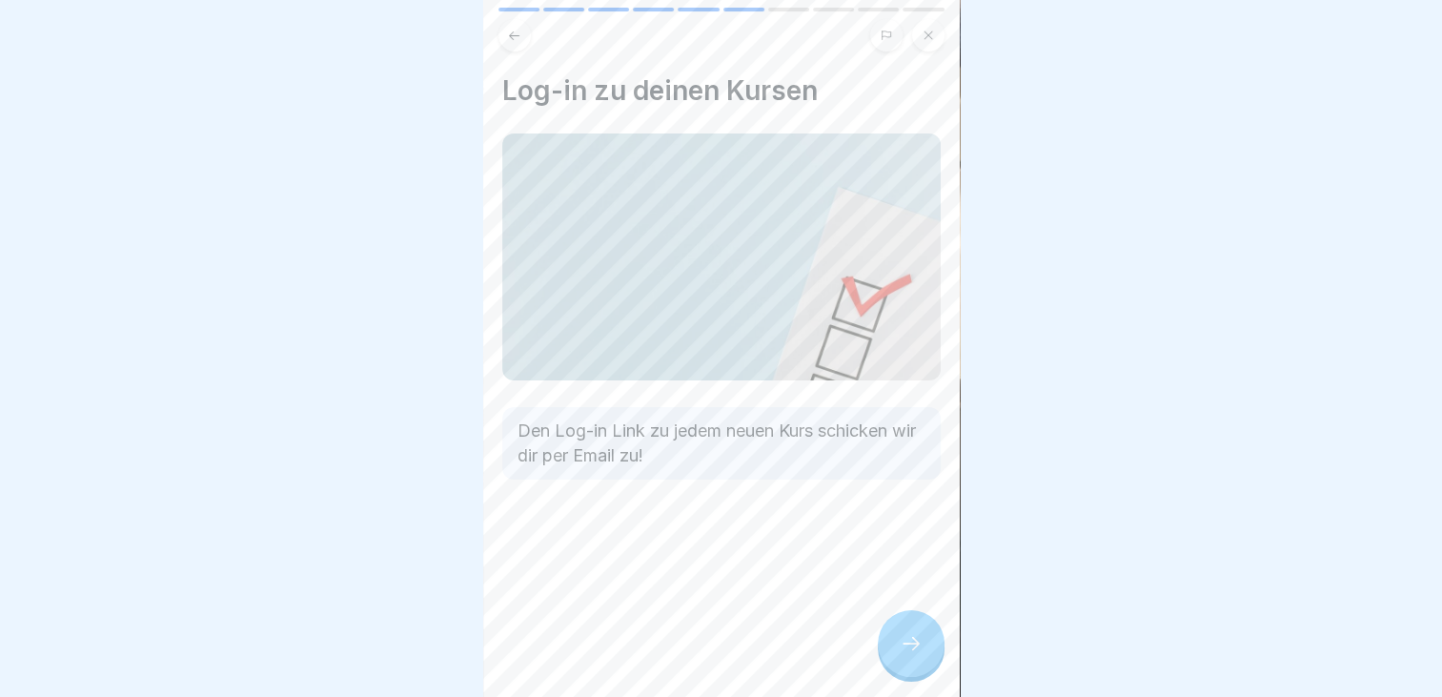
click at [910, 655] on icon at bounding box center [910, 643] width 23 height 23
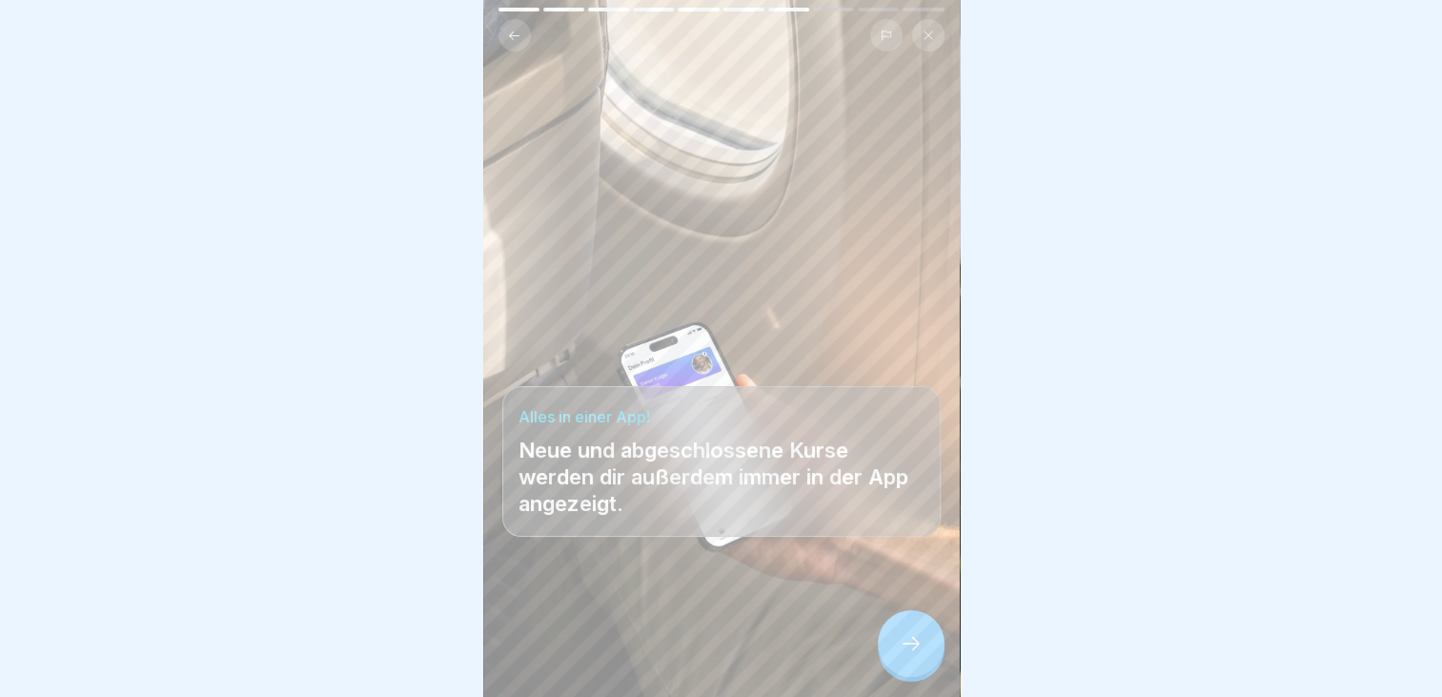
click at [910, 655] on icon at bounding box center [910, 643] width 23 height 23
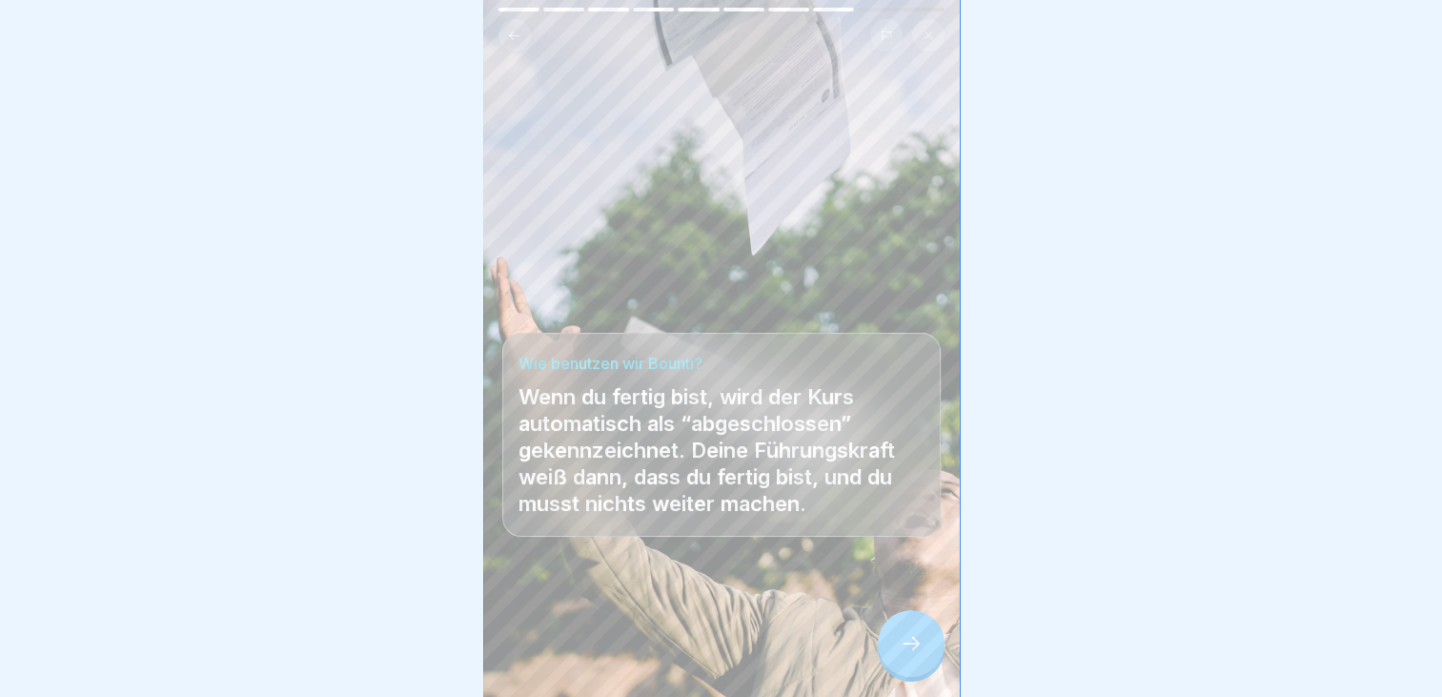
click at [910, 655] on icon at bounding box center [910, 643] width 23 height 23
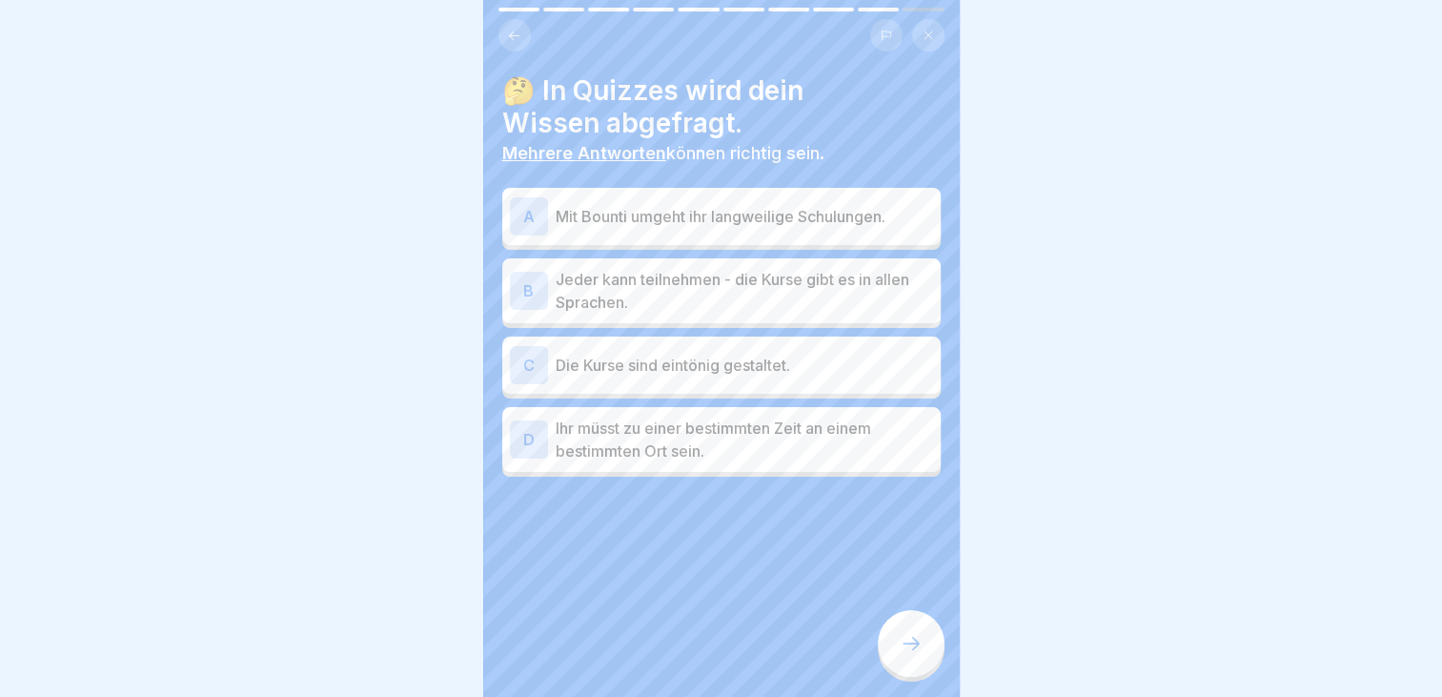
click at [561, 231] on div "A Mit Bounti umgeht ihr langweilige Schulungen." at bounding box center [721, 216] width 423 height 38
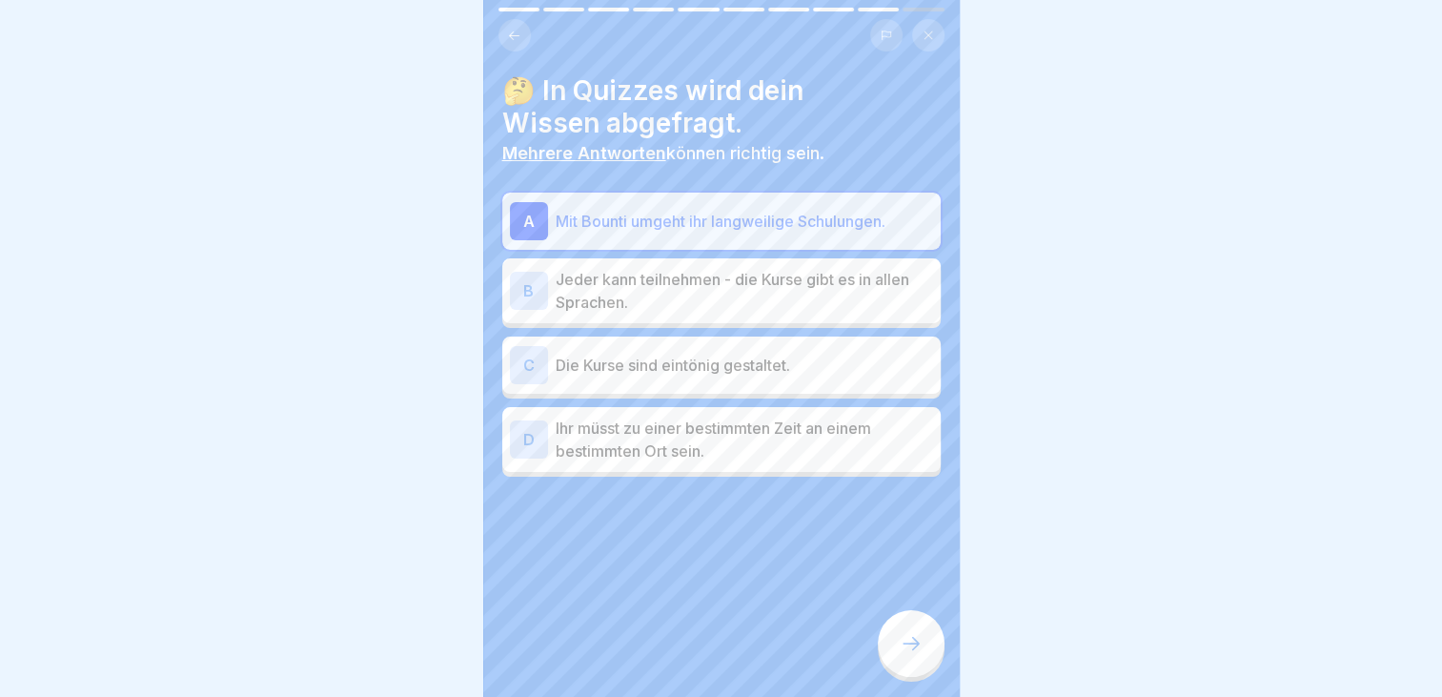
click at [550, 284] on div "B Jeder kann teilnehmen - die Kurse gibt es in allen Sprachen." at bounding box center [721, 291] width 423 height 46
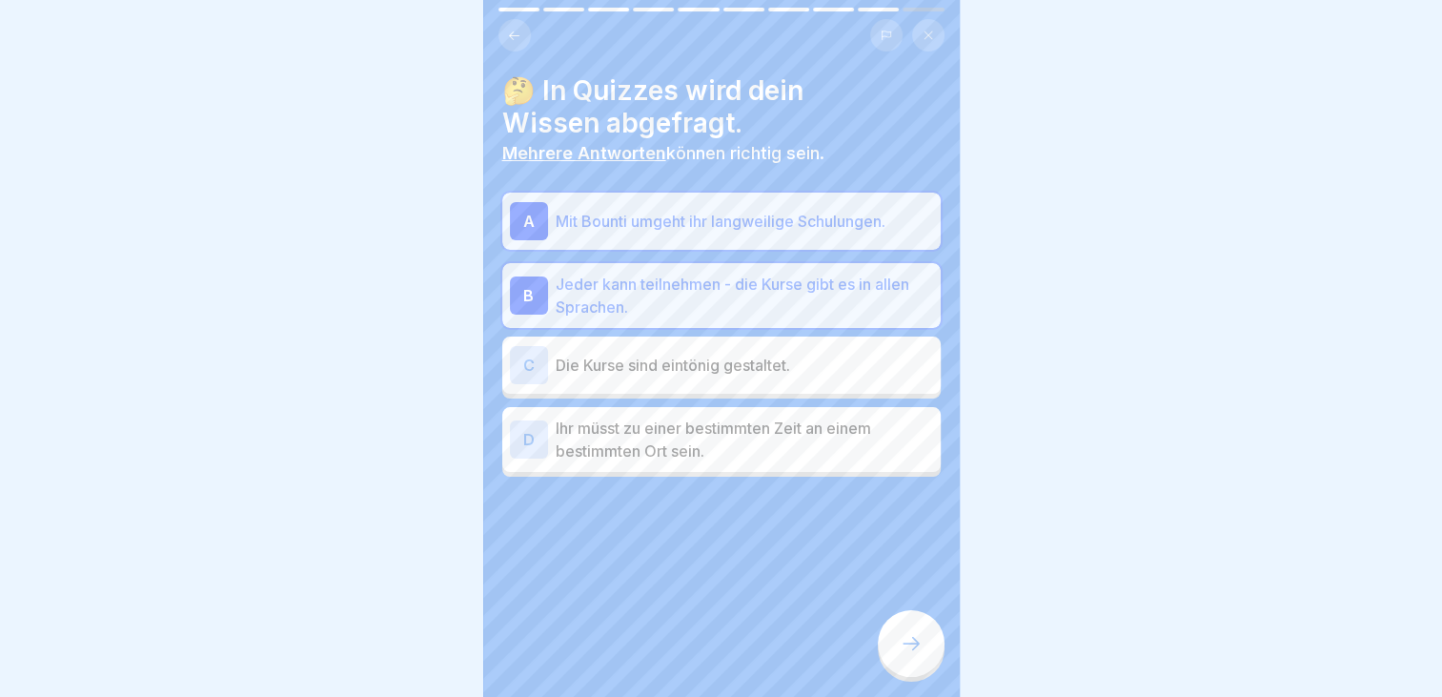
click at [915, 655] on icon at bounding box center [910, 643] width 23 height 23
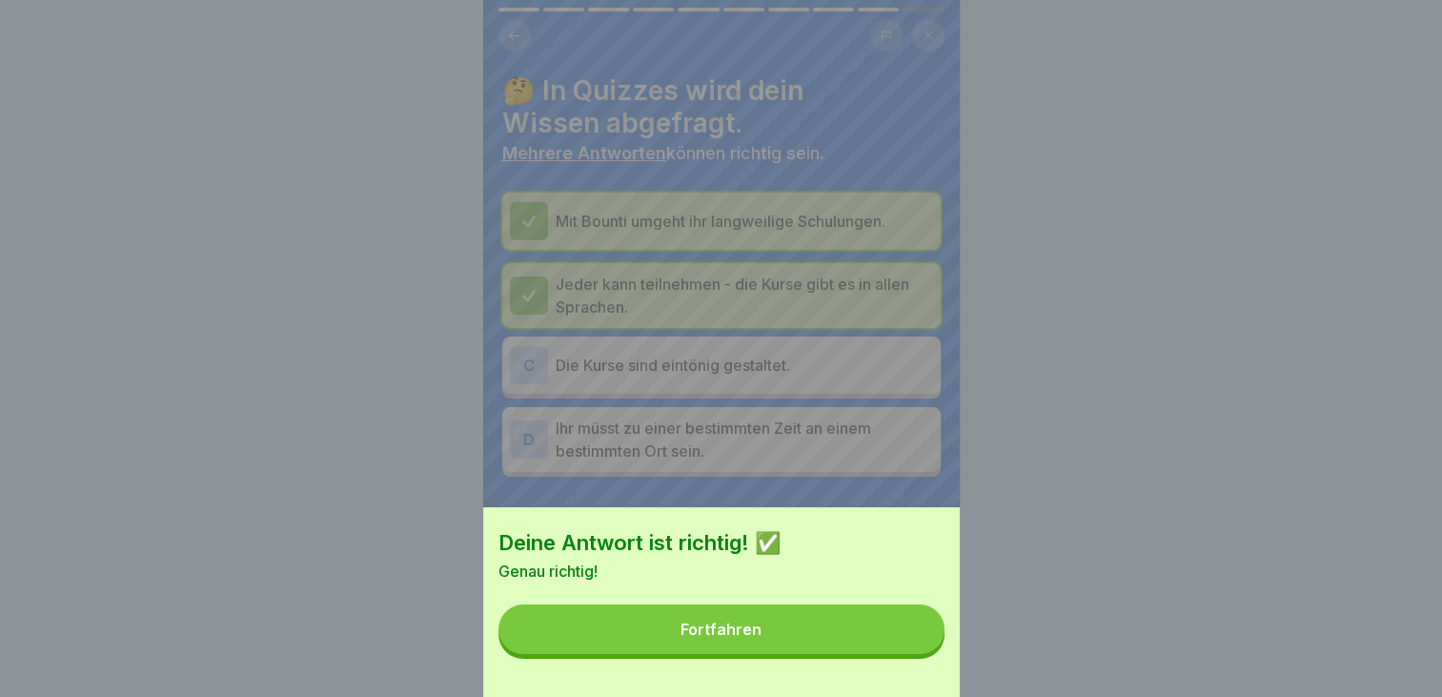
click at [819, 626] on button "Fortfahren" at bounding box center [721, 629] width 446 height 50
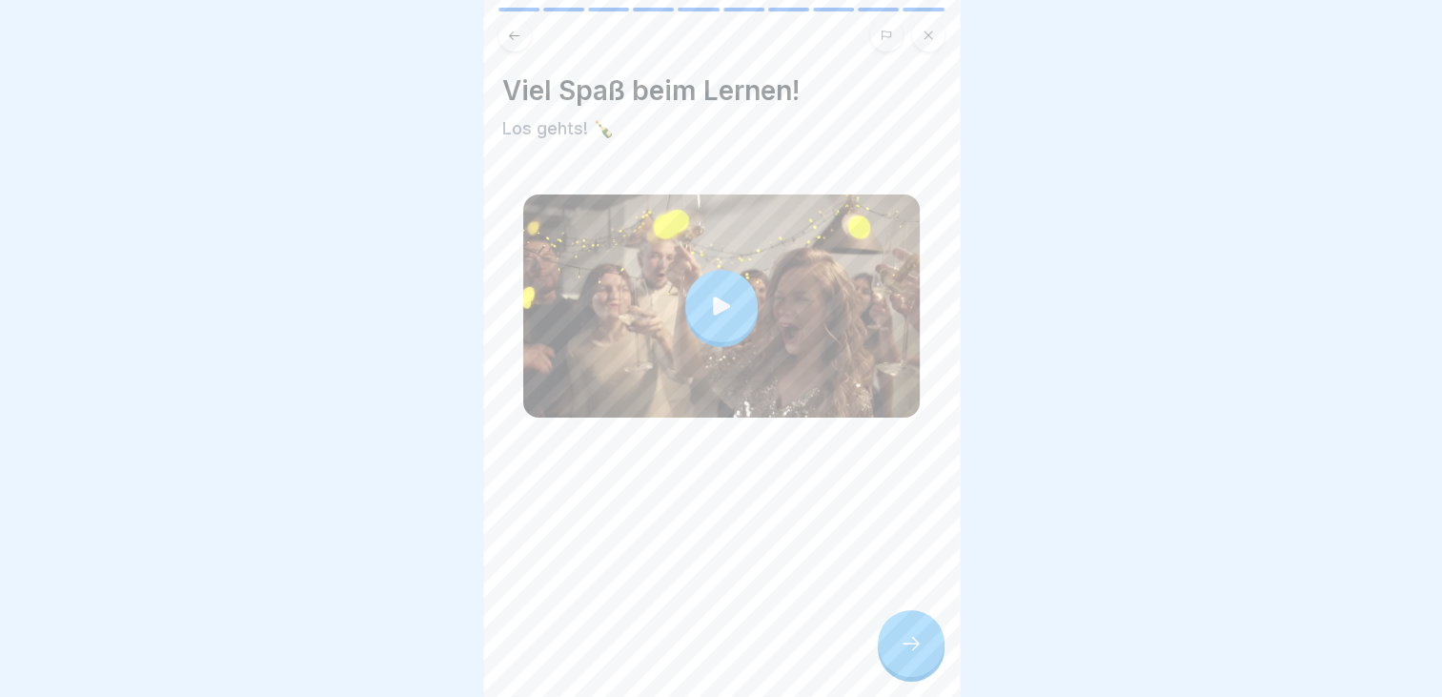
click at [909, 655] on icon at bounding box center [910, 643] width 23 height 23
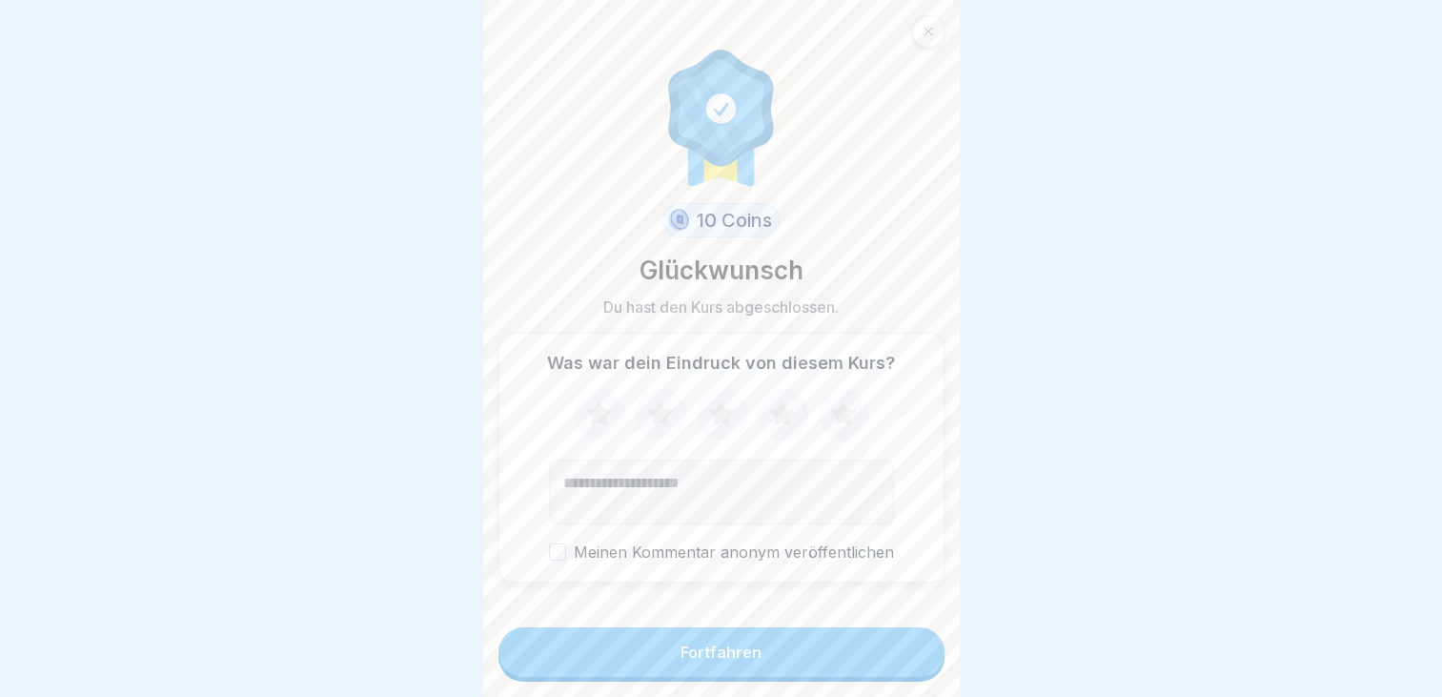
click at [823, 426] on icon at bounding box center [843, 415] width 51 height 50
click at [719, 482] on textarea "Kommentar (optional)" at bounding box center [721, 491] width 345 height 65
type textarea "********"
click at [555, 554] on button "Meinen Kommentar anonym veröffentlichen" at bounding box center [557, 551] width 17 height 17
click at [720, 660] on div "Fortfahren" at bounding box center [720, 651] width 81 height 17
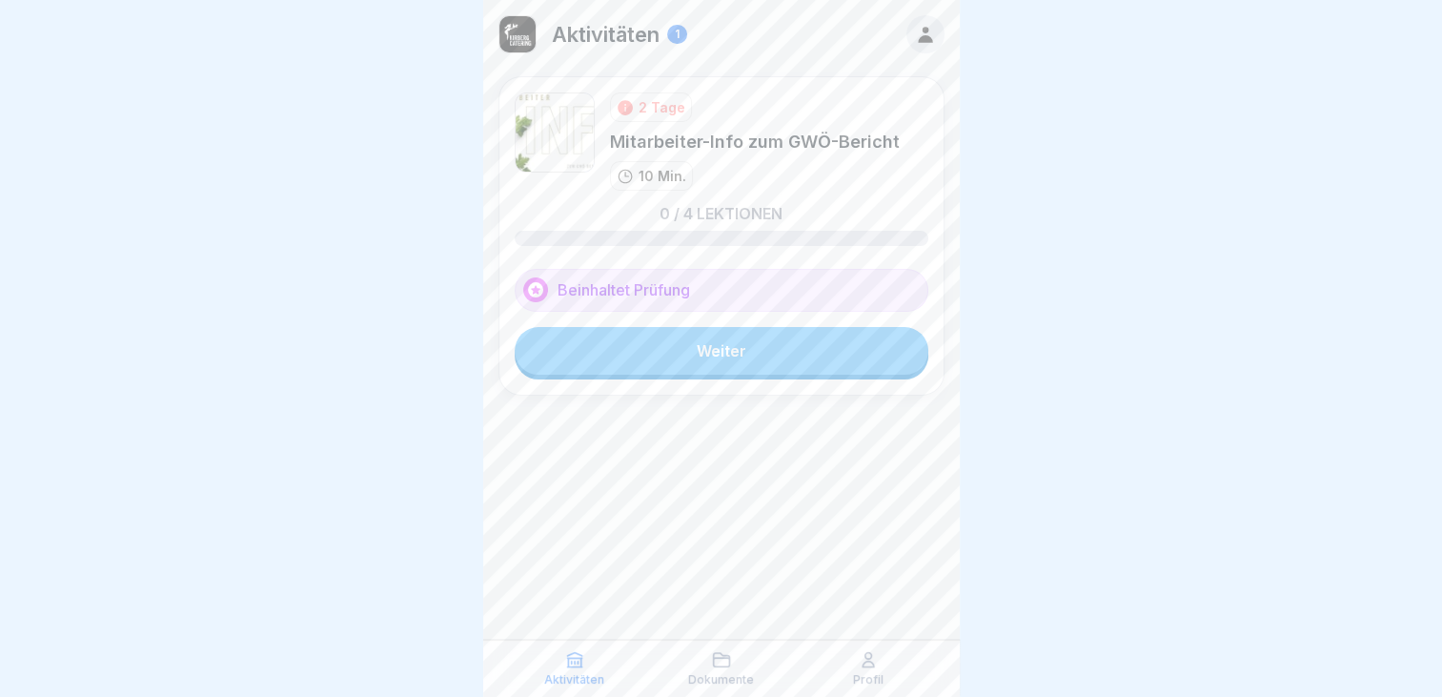
click at [863, 670] on div "Profil" at bounding box center [867, 668] width 137 height 36
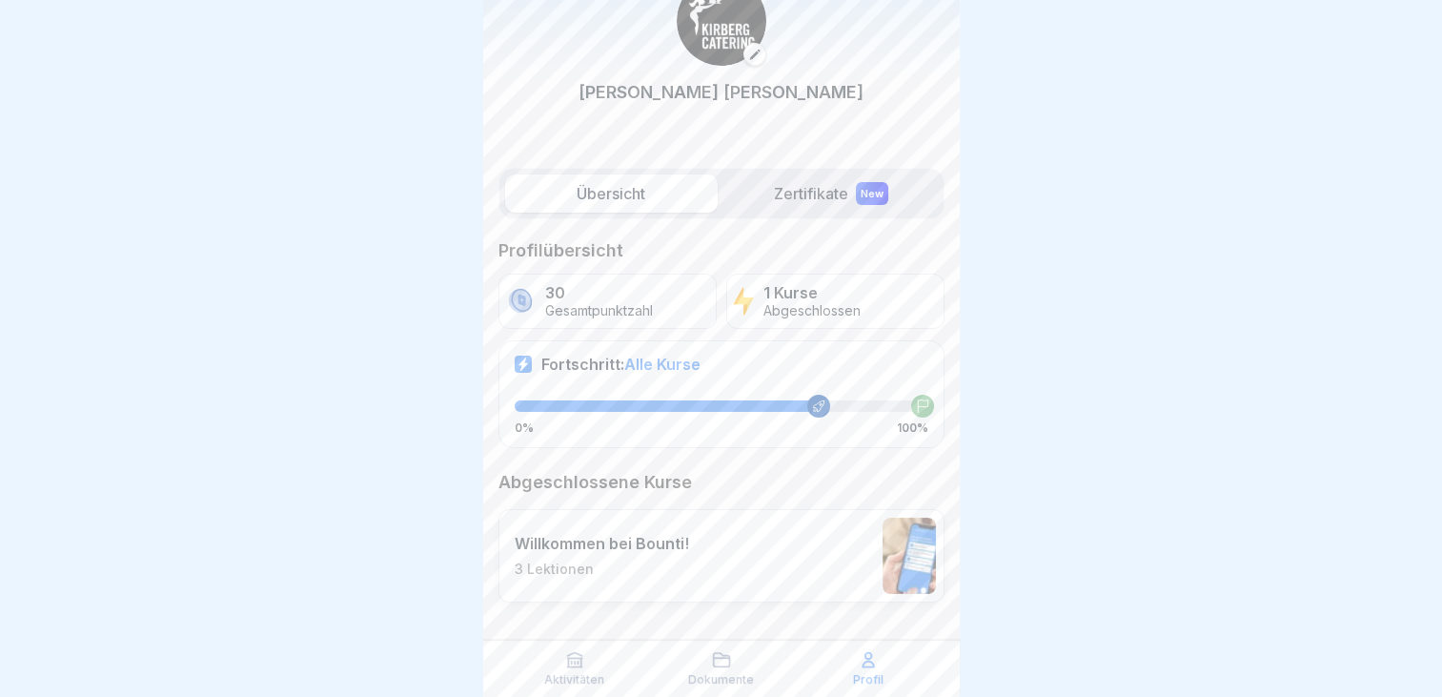
scroll to position [77, 0]
click at [801, 205] on label "Zertifikate New" at bounding box center [831, 195] width 212 height 38
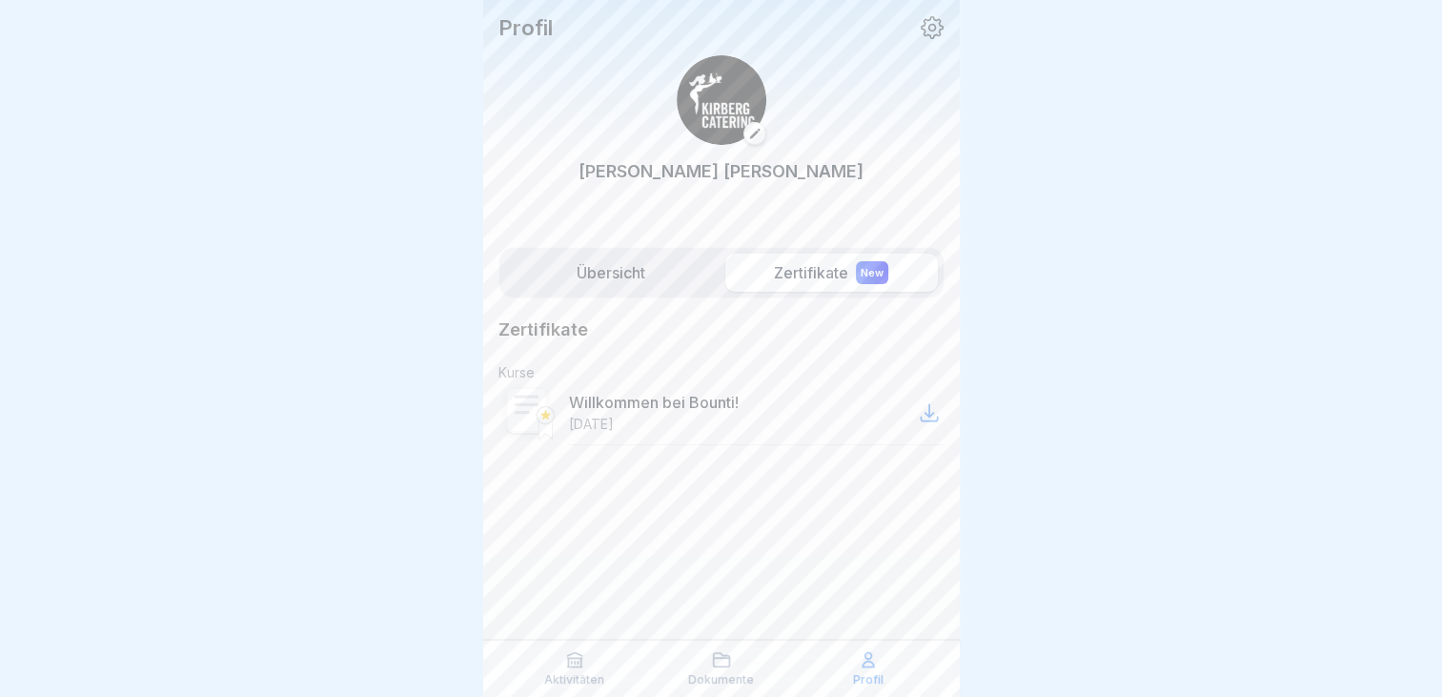
click at [705, 665] on div "Dokumente" at bounding box center [721, 668] width 137 height 36
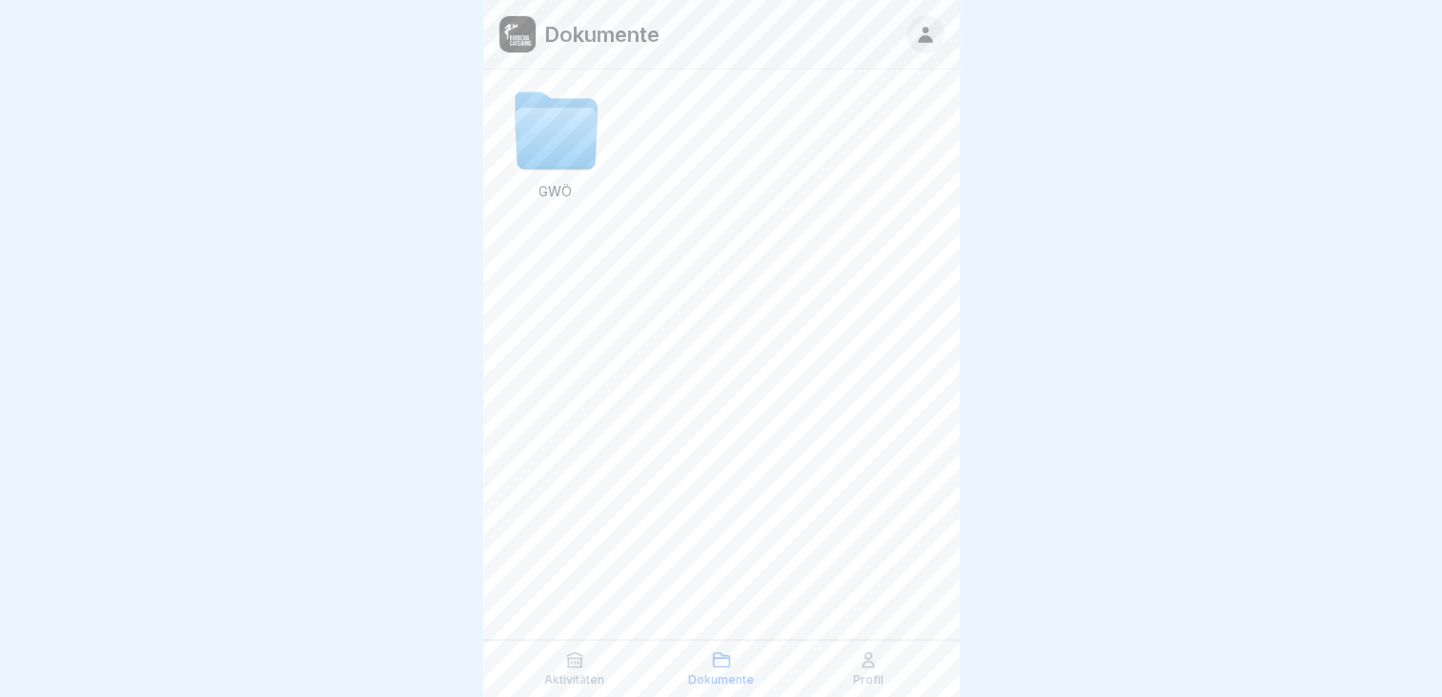
click at [578, 98] on icon at bounding box center [555, 105] width 81 height 27
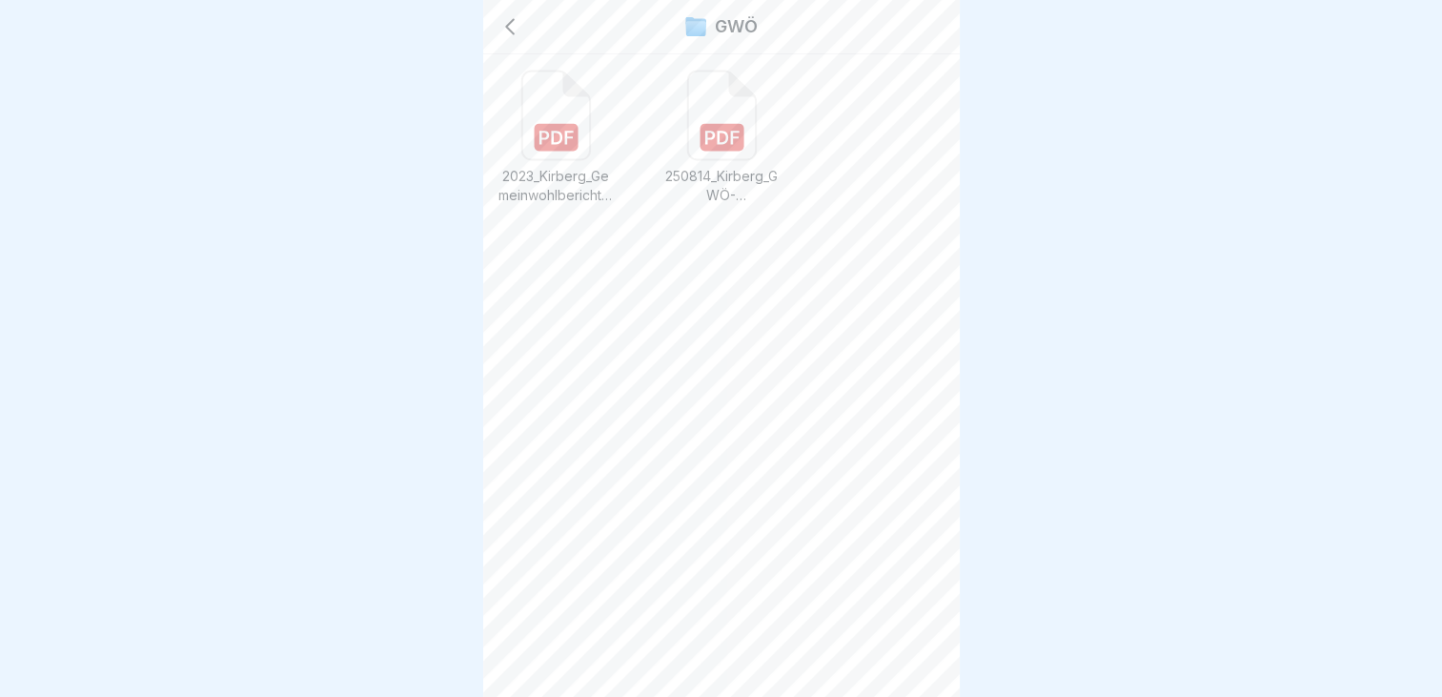
click at [501, 21] on icon at bounding box center [509, 26] width 23 height 23
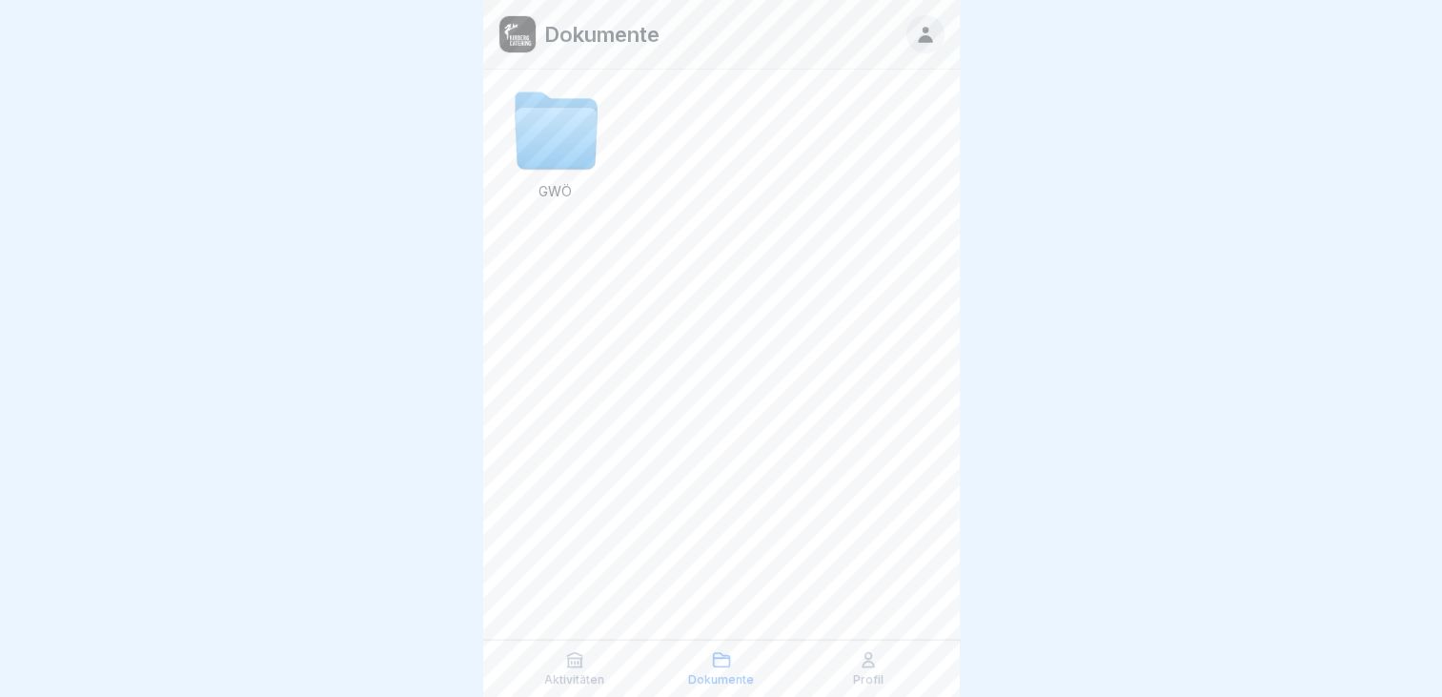
click at [572, 659] on icon at bounding box center [574, 659] width 19 height 19
